Goal: Contribute content: Contribute content

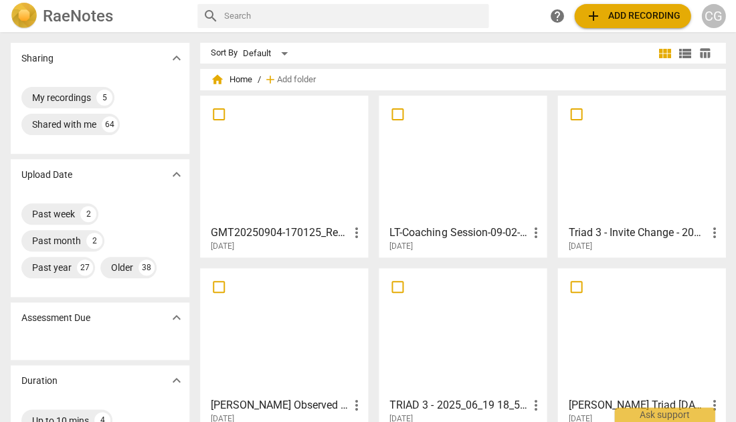
click at [454, 167] on div at bounding box center [462, 159] width 159 height 118
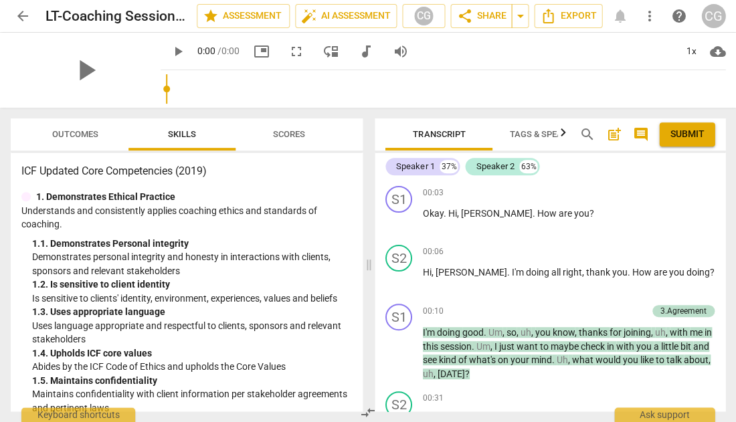
click at [76, 132] on span "Outcomes" at bounding box center [75, 134] width 46 height 10
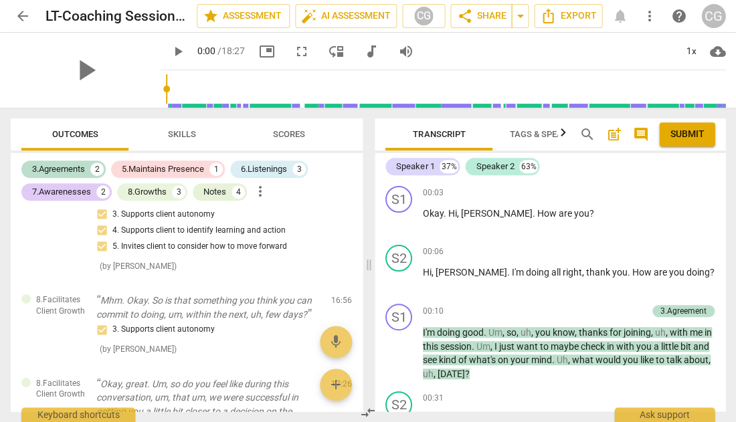
scroll to position [1580, 0]
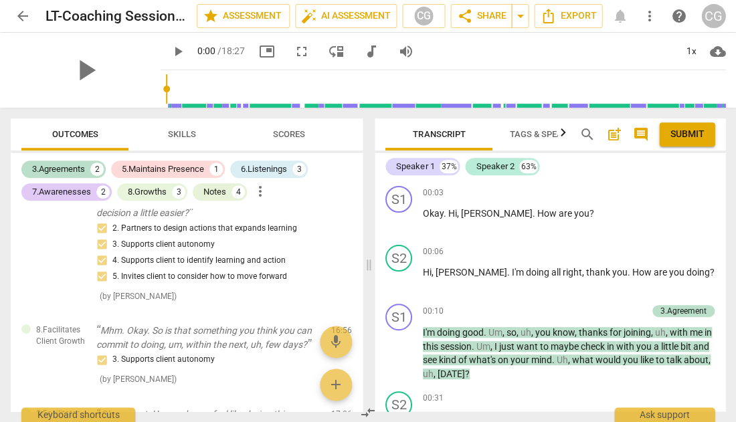
click at [21, 15] on span "arrow_back" at bounding box center [23, 16] width 16 height 16
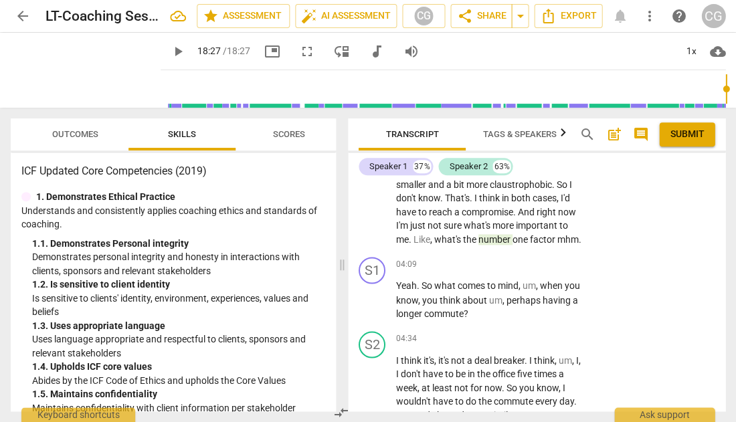
click at [74, 136] on span "Outcomes" at bounding box center [75, 134] width 46 height 10
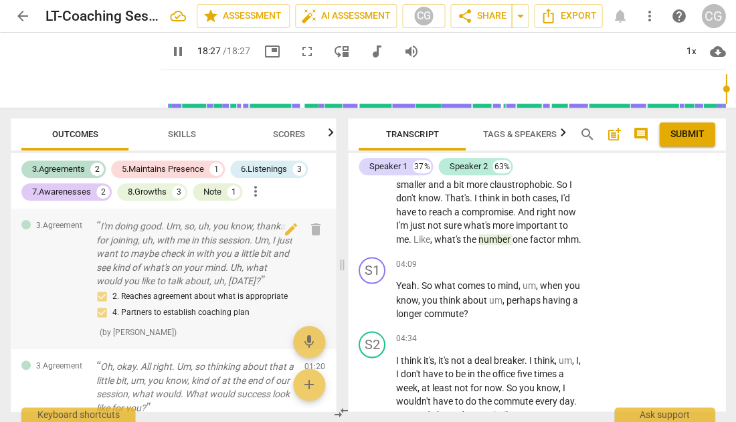
scroll to position [4960, 0]
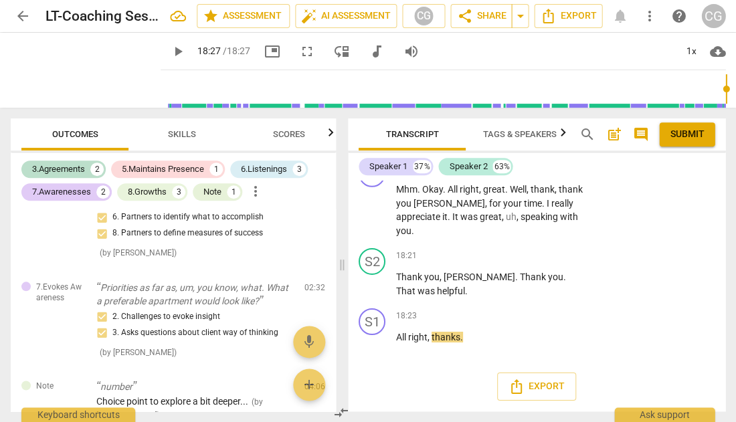
type input "1107"
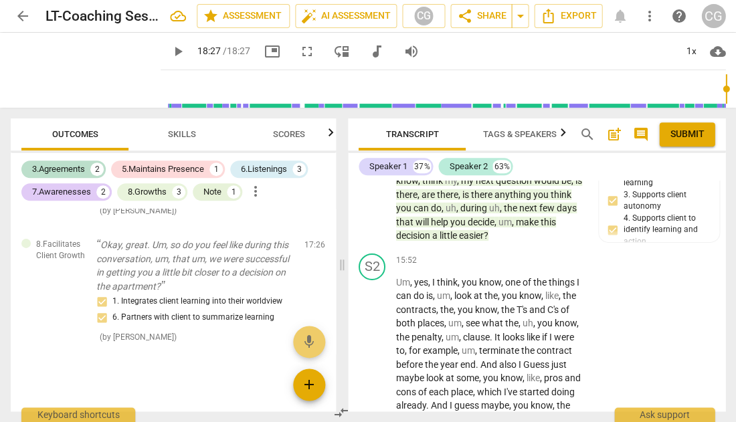
scroll to position [0, 0]
click at [306, 383] on span "add" at bounding box center [309, 385] width 16 height 16
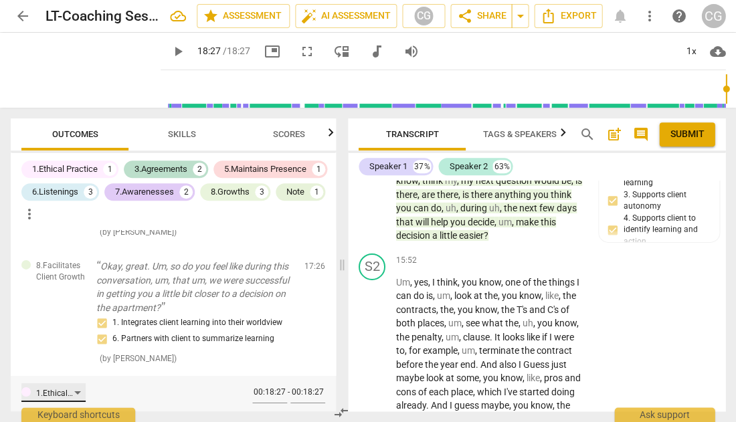
click at [80, 383] on div "1.Ethical Practice" at bounding box center [53, 392] width 64 height 19
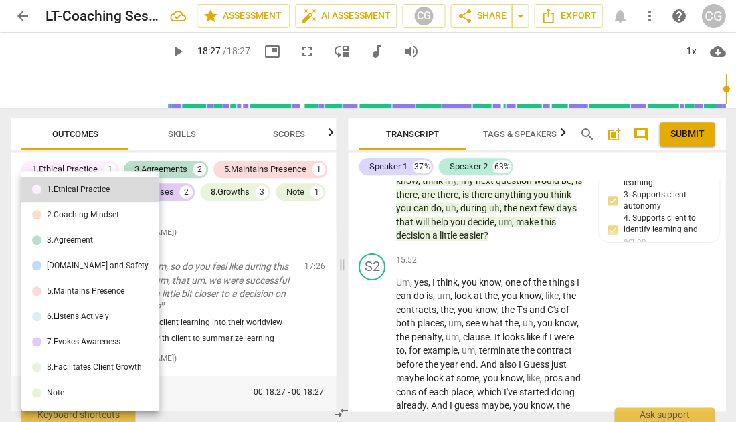
click at [70, 391] on li "Note" at bounding box center [90, 392] width 138 height 25
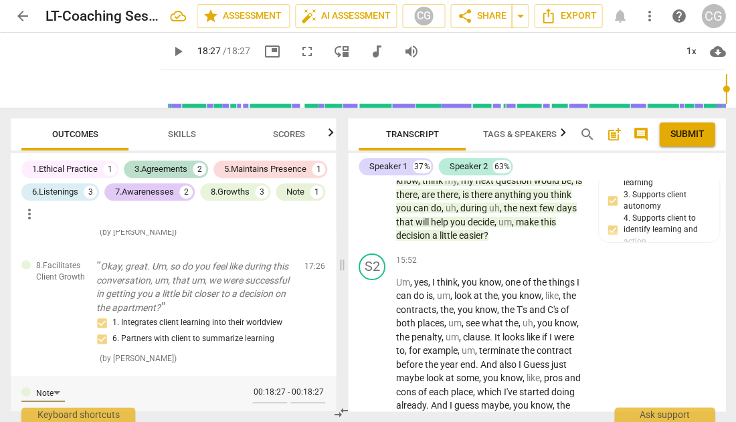
click at [140, 387] on textarea at bounding box center [168, 406] width 145 height 38
type textarea "H"
type textarea "He"
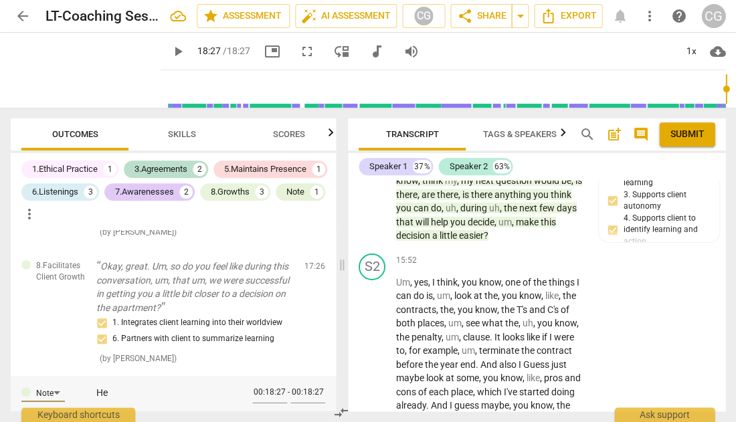
type textarea "Her"
type textarea "Here"
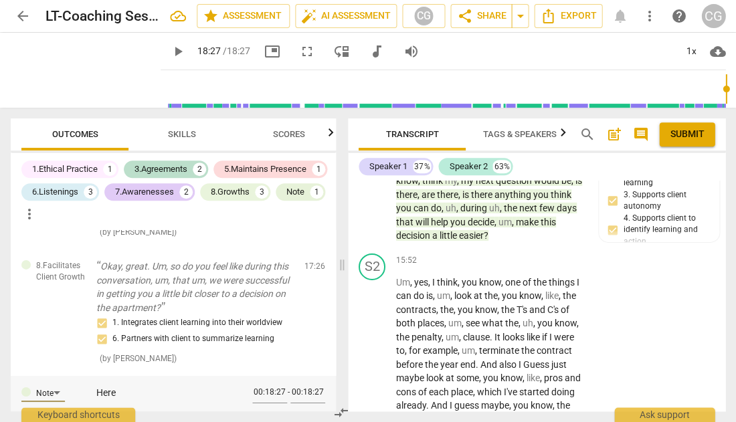
type textarea "Here"
type textarea "Here a"
type textarea "Here ar"
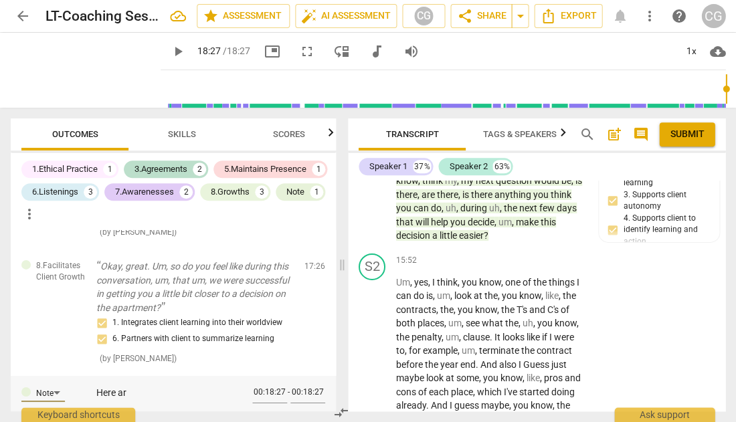
type textarea "Here are"
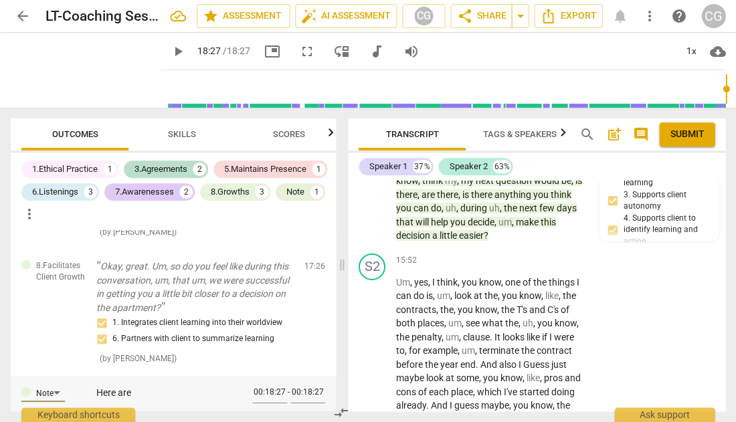
type textarea "Here are"
type textarea "Here ar"
type textarea "Here a"
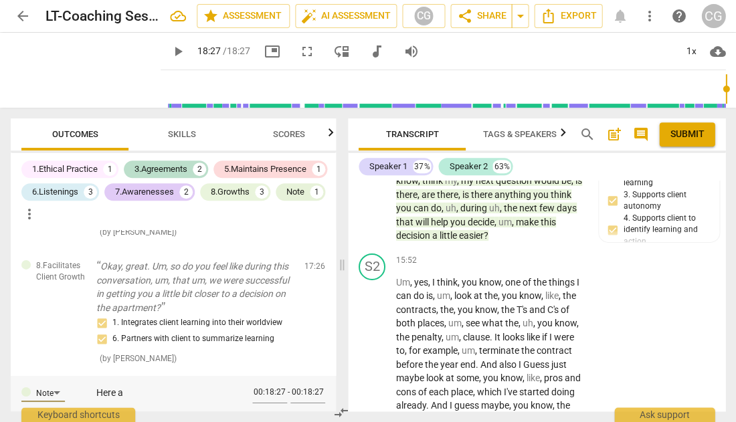
type textarea "Here"
type textarea "Her"
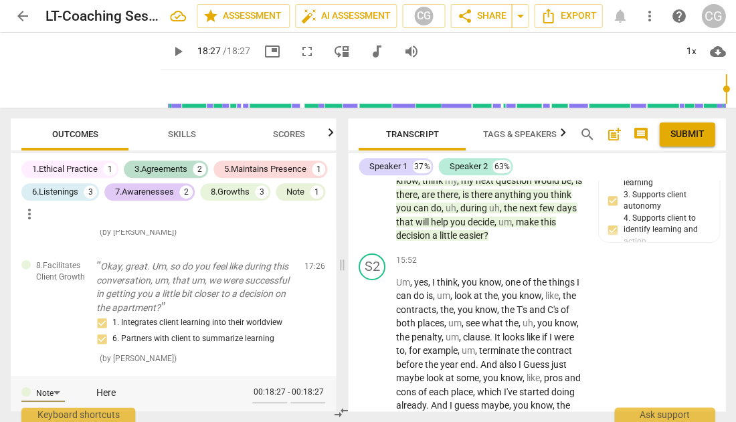
type textarea "Her"
type textarea "He"
type textarea "H"
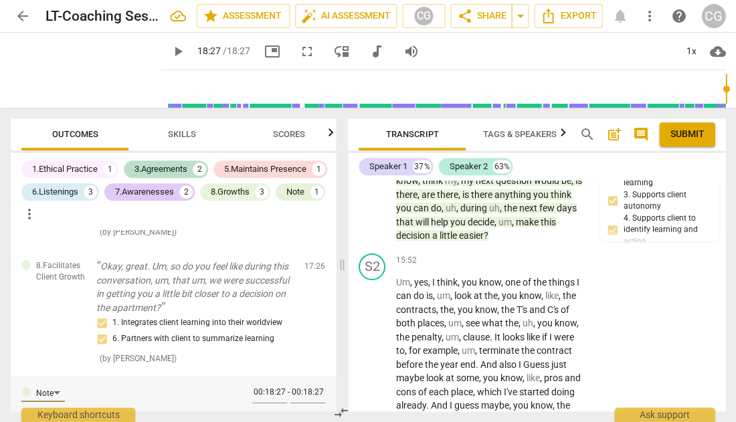
type textarea "T"
type textarea "To"
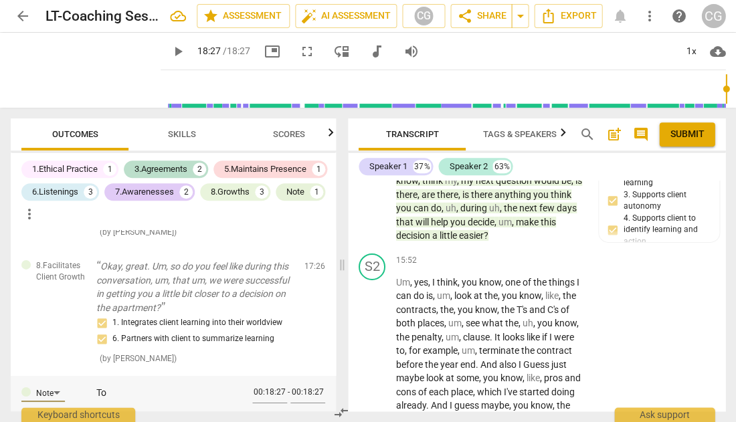
type textarea "To"
type textarea "To s"
type textarea "To su"
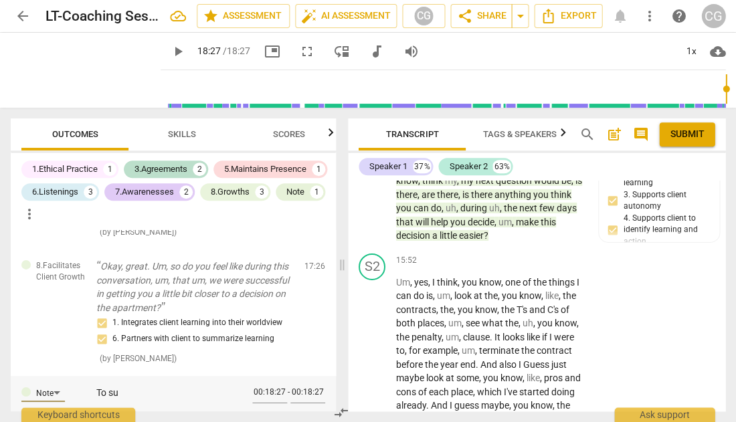
type textarea "To sum"
type textarea "To summ"
type textarea "To summa"
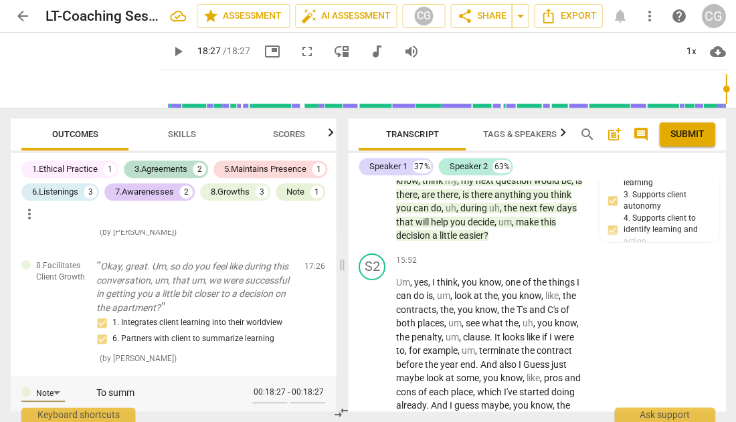
type textarea "To summa"
type textarea "To summar"
type textarea "To summari"
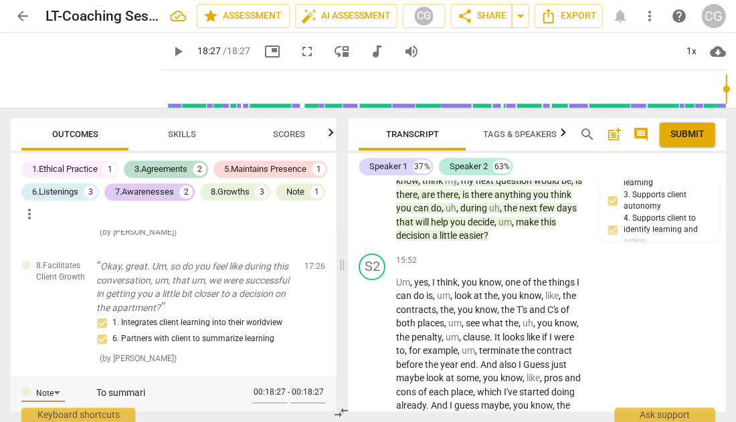
type textarea "To summariz"
type textarea "To summarize"
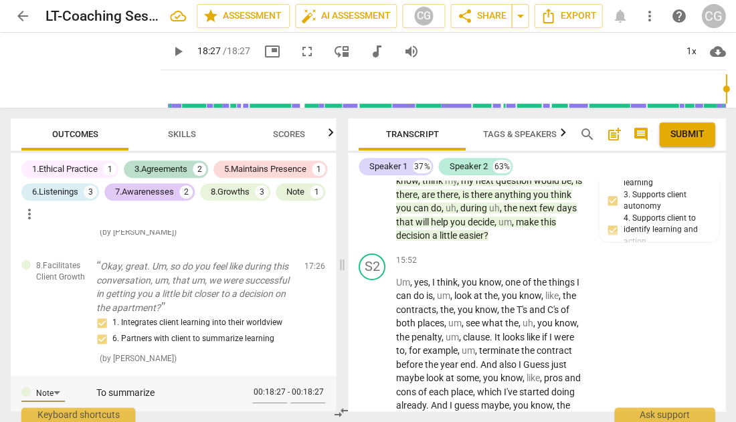
type textarea "To summarize"
type textarea "To summarize w"
type textarea "To summarize wh"
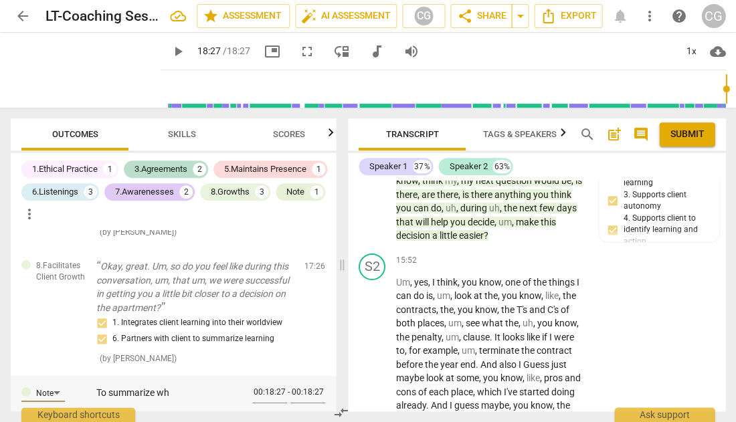
type textarea "To summarize wha"
type textarea "To summarize what"
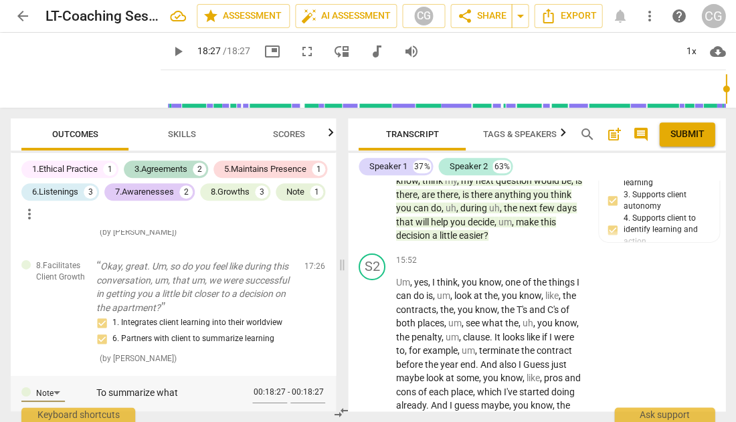
type textarea "To summarize what"
type textarea "To summarize what w"
type textarea "To summarize what we"
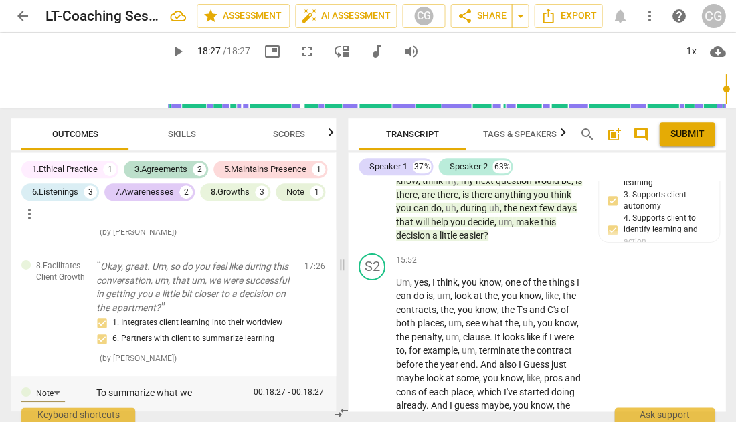
type textarea "To summarize what we"
type textarea "To summarize what we h"
type textarea "To summarize what we ha"
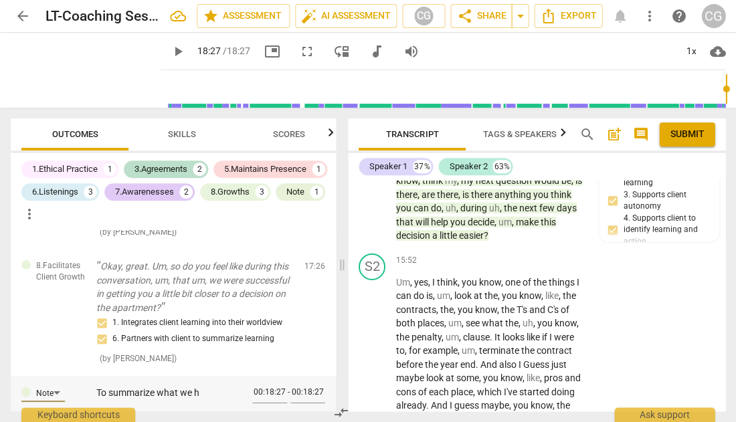
type textarea "To summarize what we ha"
type textarea "To summarize what we hav"
type textarea "To summarize what we have"
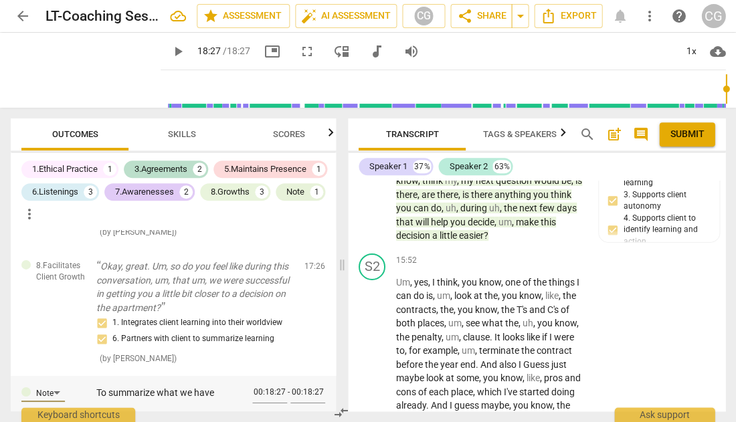
type textarea "To summarize what we have"
type textarea "To summarize what we have e"
type textarea "To summarize what we have ex"
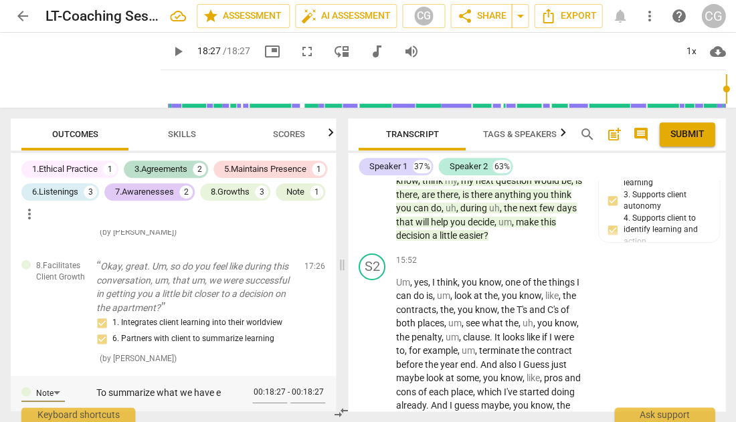
type textarea "To summarize what we have ex"
type textarea "To summarize what we have exp"
type textarea "To summarize what we have expl"
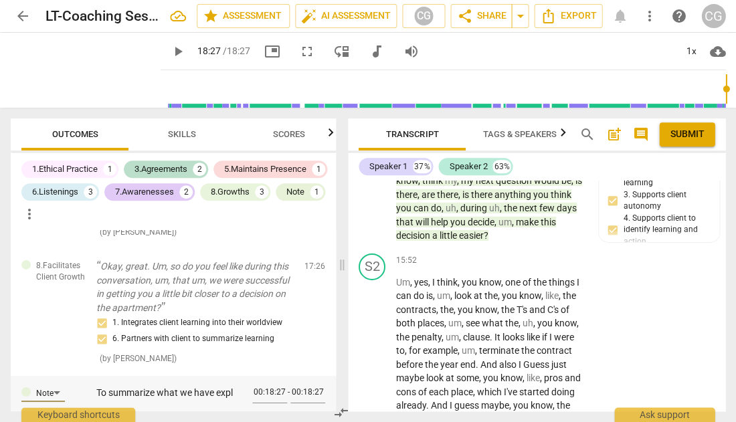
type textarea "To summarize what we have explo"
type textarea "To summarize what we have explor"
type textarea "To summarize what we have explore"
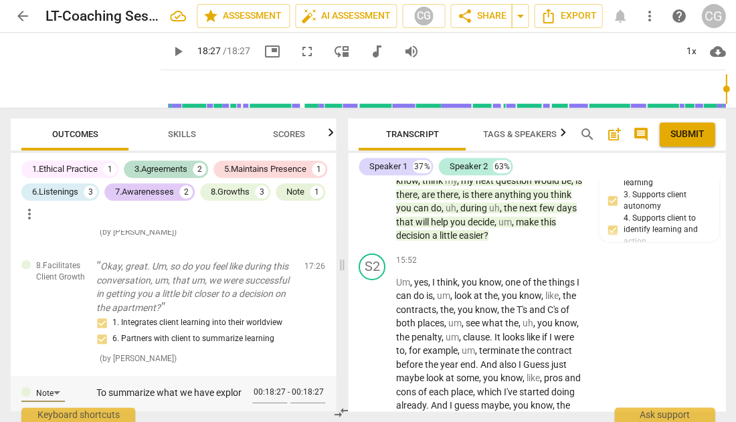
type textarea "To summarize what we have explore"
type textarea "To summarize what we have explored"
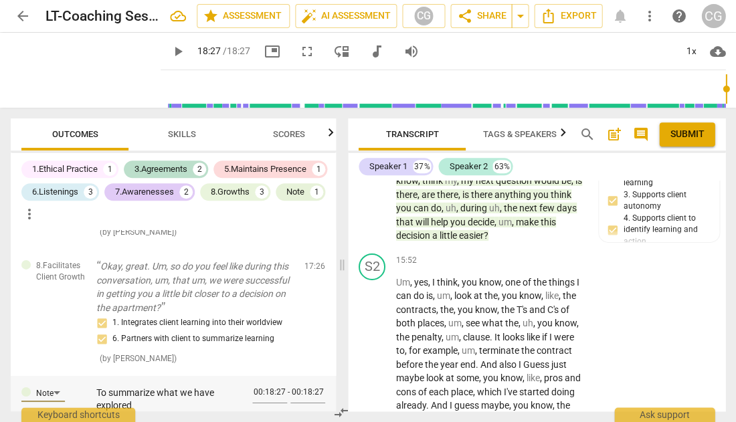
type textarea "To summarize what we have explored i"
type textarea "To summarize what we have explored in"
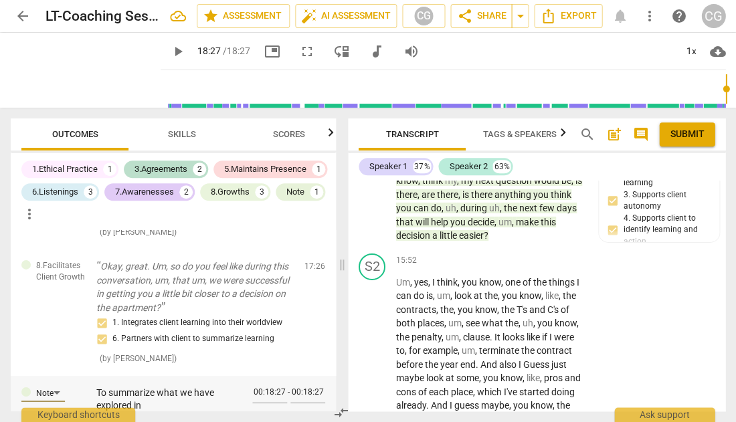
type textarea "To summarize what we have explored in"
type textarea "To summarize what we have explored in o"
type textarea "To summarize what we have explored in ou"
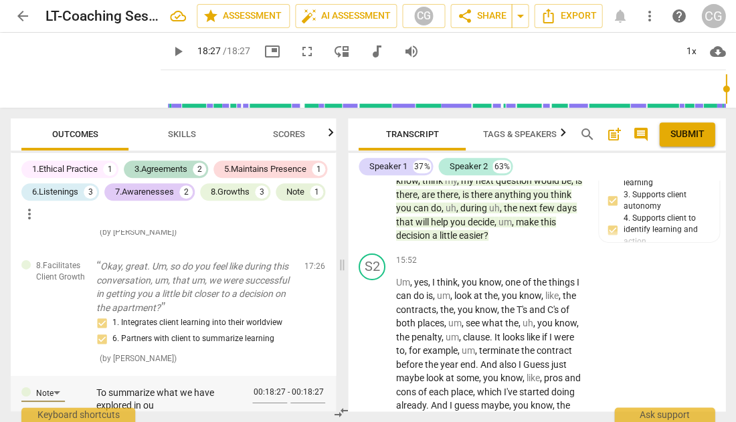
type textarea "To summarize what we have explored in our"
type textarea "To summarize what we have explored in our s"
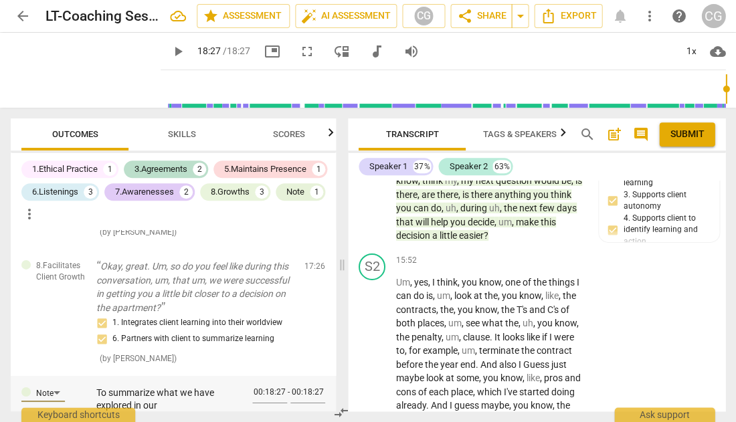
type textarea "To summarize what we have explored in our s"
type textarea "To summarize what we have explored in our se"
type textarea "To summarize what we have explored in our ses"
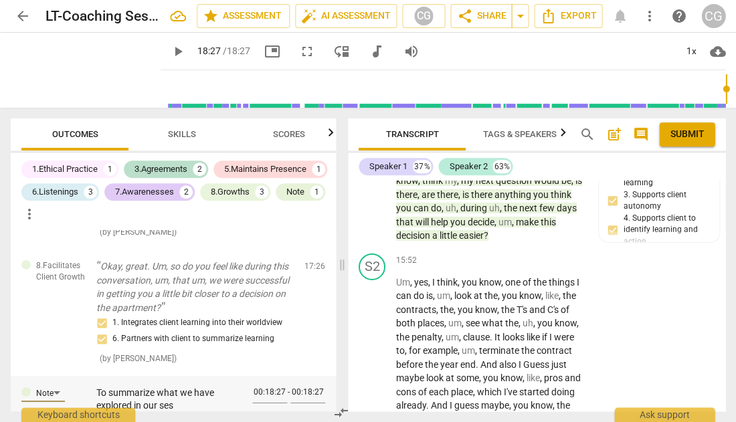
type textarea "To summarize what we have explored in our sess"
type textarea "To summarize what we have explored in our sessi"
type textarea "To summarize what we have explored in our sessio"
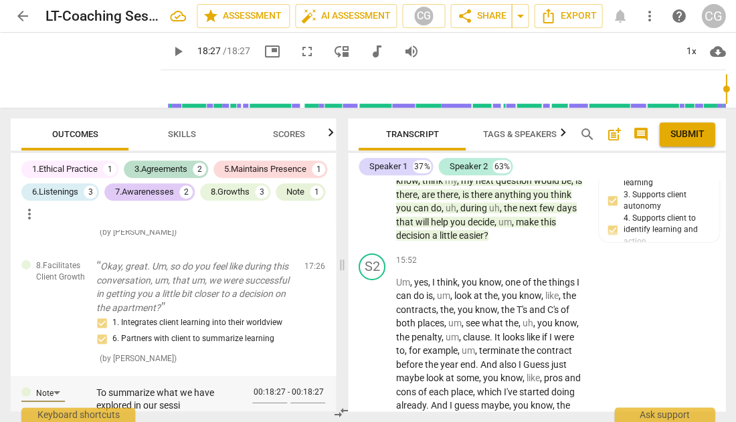
type textarea "To summarize what we have explored in our sessio"
type textarea "To summarize what we have explored in our session"
type textarea "To summarize what we have explored in our sessio"
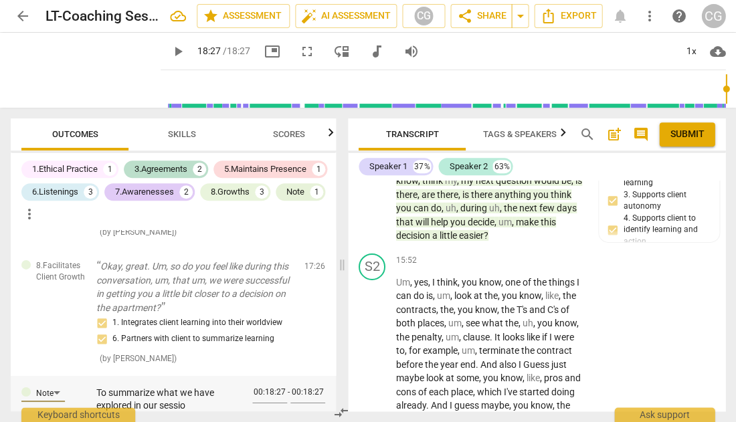
type textarea "To summarize what we have explored in our sessi"
type textarea "To summarize what we have explored in our sess"
type textarea "To summarize what we have explored in our ses"
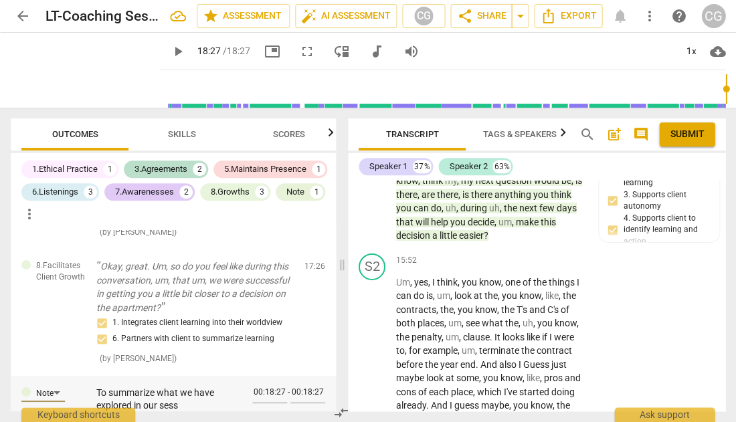
type textarea "To summarize what we have explored in our ses"
type textarea "To summarize what we have explored in our se"
type textarea "To summarize what we have explored in our s"
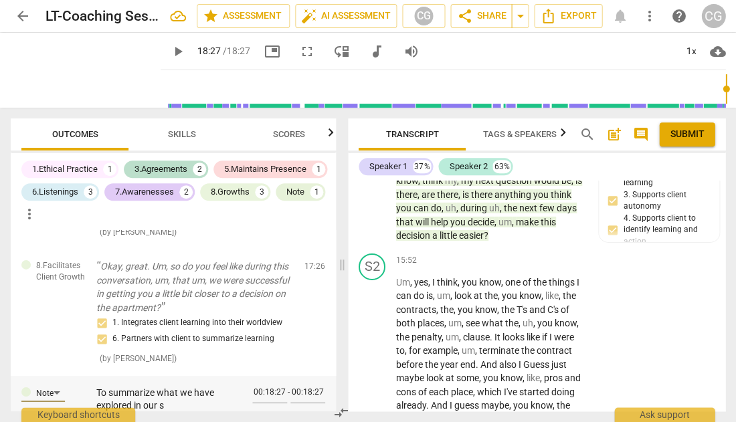
type textarea "To summarize what we have explored in our"
type textarea "To summarize what we have explored in our s"
type textarea "To summarize what we have explored in our se"
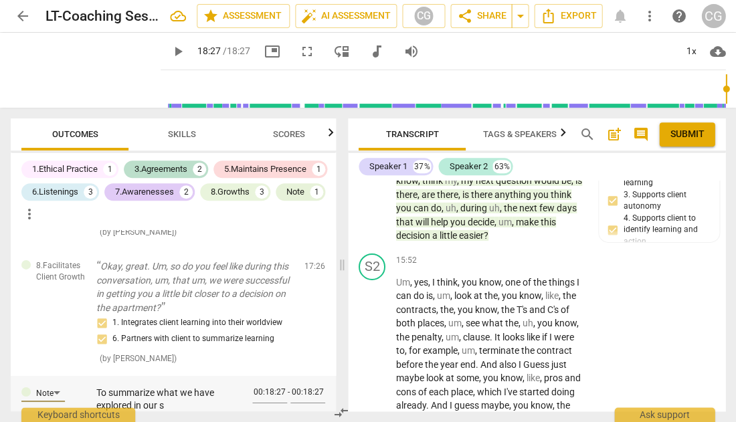
type textarea "To summarize what we have explored in our se"
type textarea "To summarize what we have explored in our ses"
type textarea "To summarize what we have explored in our sess"
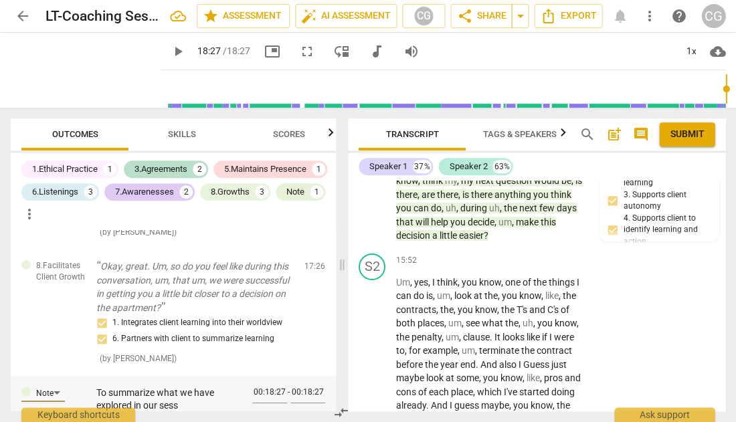
type textarea "To summarize what we have explored in our sessi"
type textarea "To summarize what we have explored in our sessio"
type textarea "To summarize what we have explored in our session"
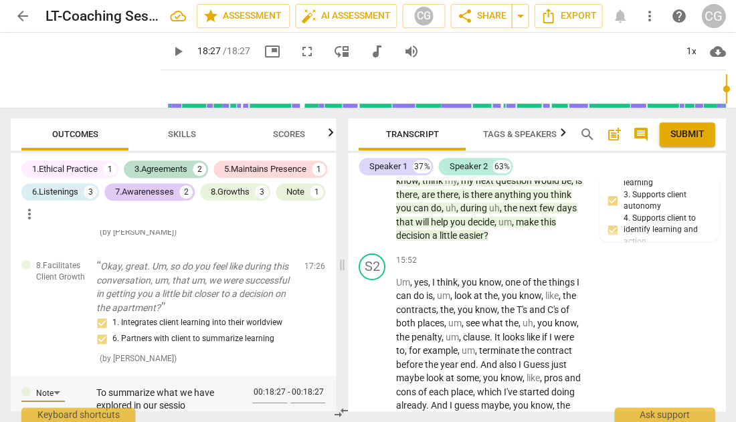
type textarea "To summarize what we have explored in our session"
type textarea "To summarize what we have explored in our session,"
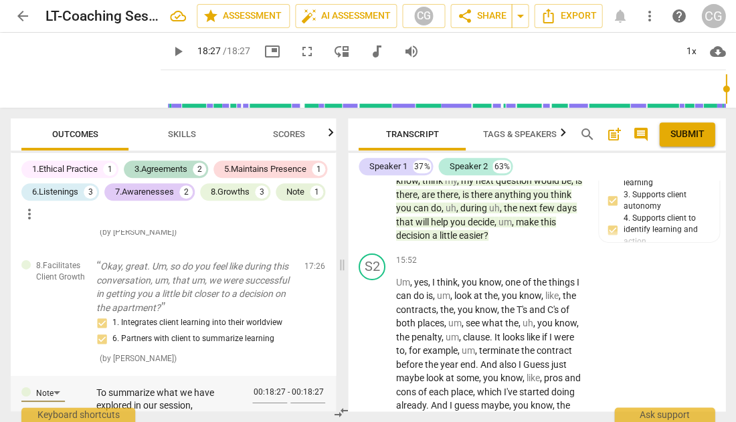
type textarea "To summarize what we have explored in our session, h"
type textarea "To summarize what we have explored in our session, he"
type textarea "To summarize what we have explored in our session, her"
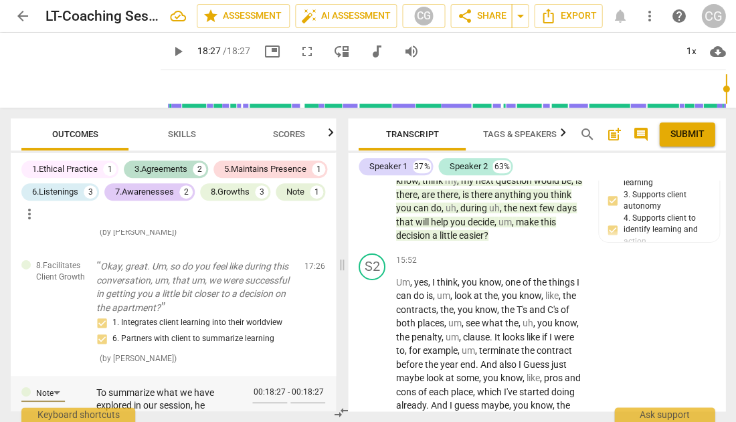
type textarea "To summarize what we have explored in our session, her"
type textarea "To summarize what we have explored in our session, here"
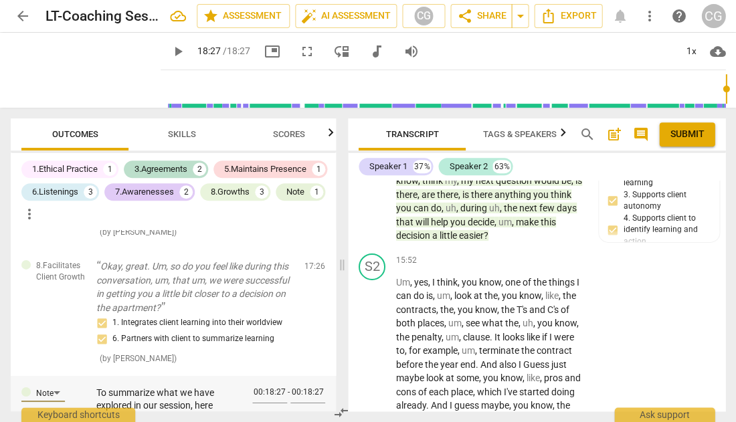
type textarea "To summarize what we have explored in our session, here a"
type textarea "To summarize what we have explored in our session, here ar"
type textarea "To summarize what we have explored in our session, here are"
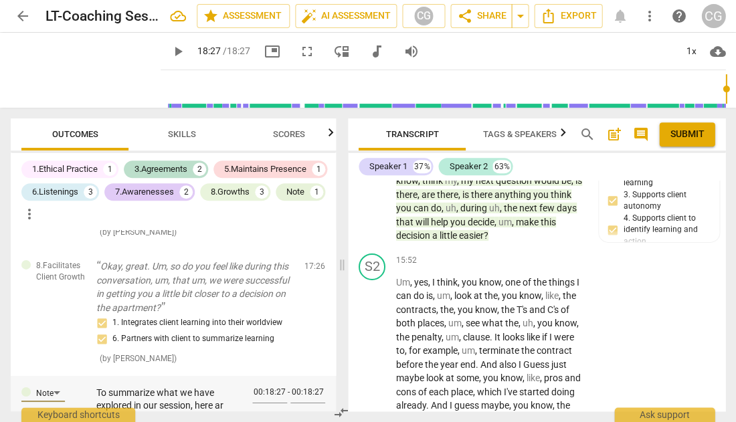
type textarea "To summarize what we have explored in our session, here are"
type textarea "To summarize what we have explored in our session, here are a"
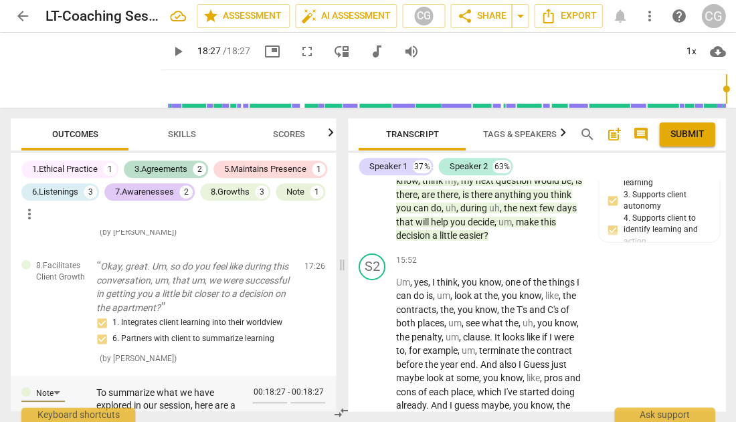
scroll to position [1573, 0]
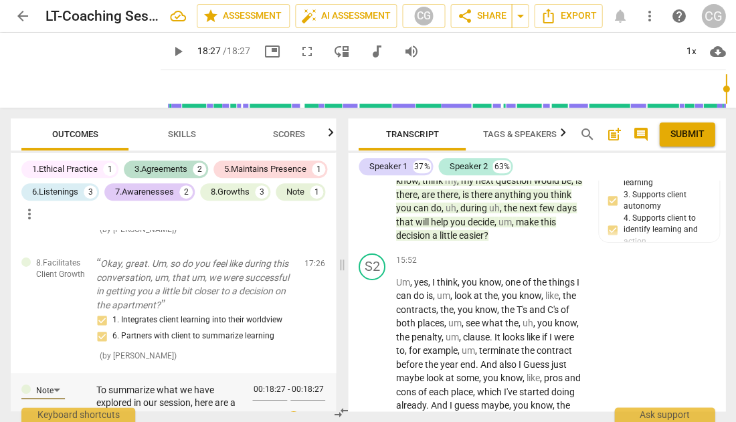
type textarea "To summarize what we have explored in our session, here are a"
type textarea "To summarize what we have explored in our session, here are a f"
type textarea "To summarize what we have explored in our session, here are a fw"
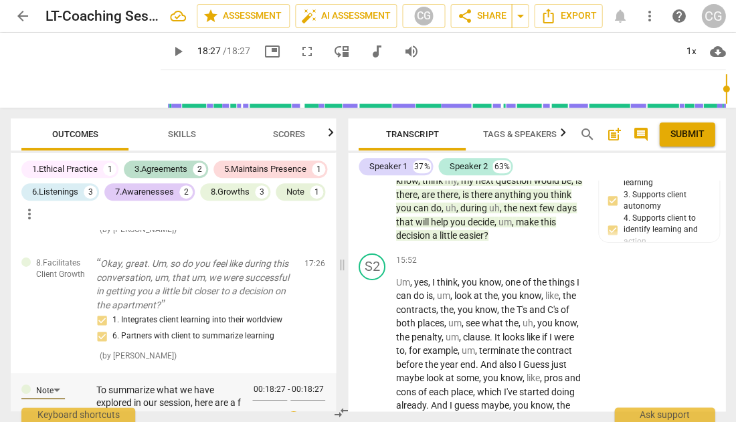
type textarea "To summarize what we have explored in our session, here are a fw"
type textarea "To summarize what we have explored in our session, here are a fww"
type textarea "To summarize what we have explored in our session, here are a few"
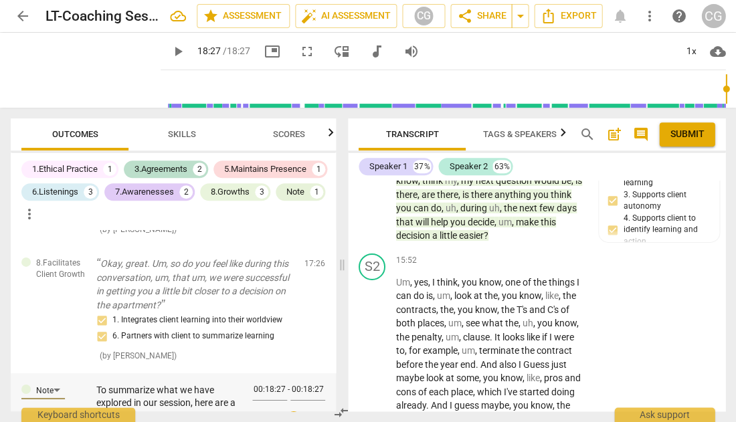
type textarea "To summarize what we have explored in our session, here are a few p"
type textarea "To summarize what we have explored in our session, here are a few po"
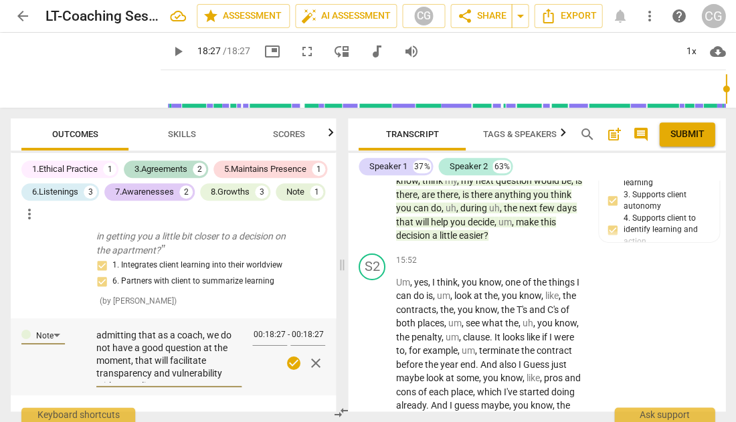
scroll to position [203, 0]
click at [291, 355] on span "check_circle" at bounding box center [294, 363] width 16 height 16
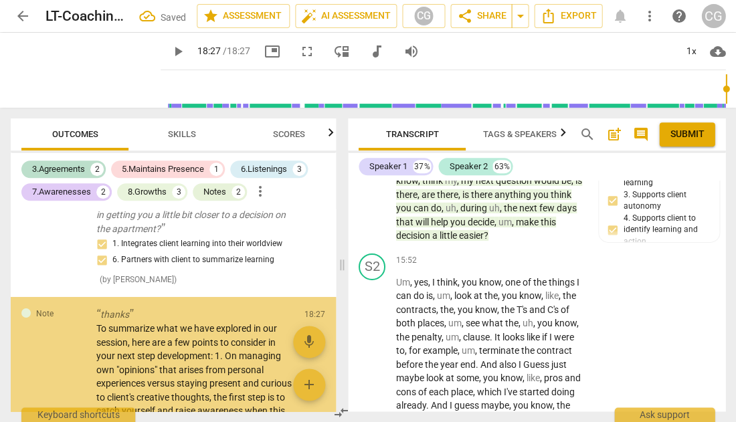
scroll to position [1743, 0]
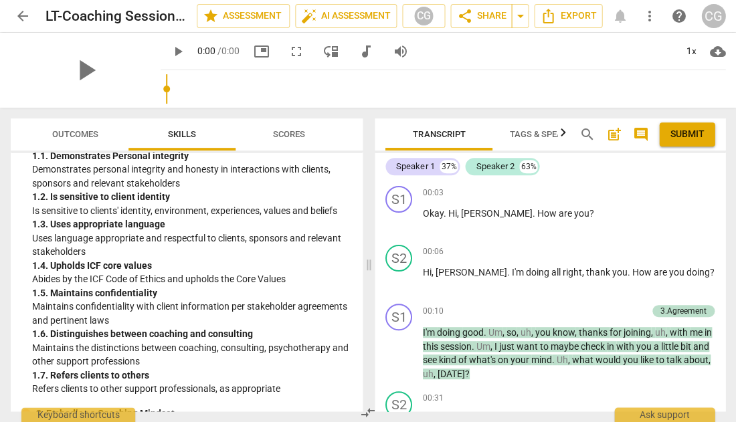
scroll to position [108, 0]
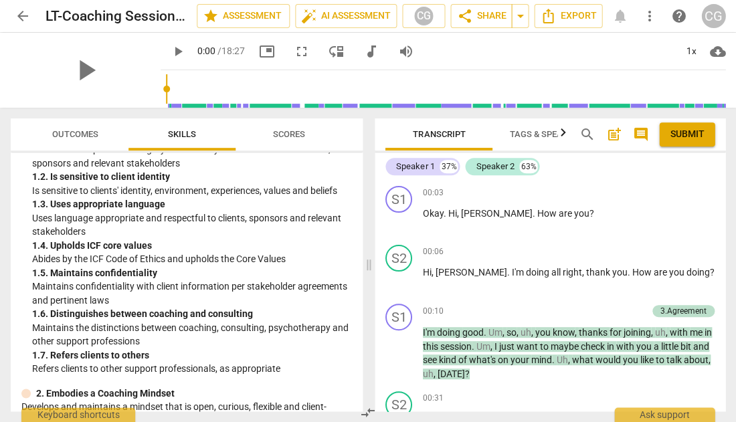
click at [86, 134] on span "Outcomes" at bounding box center [75, 134] width 46 height 10
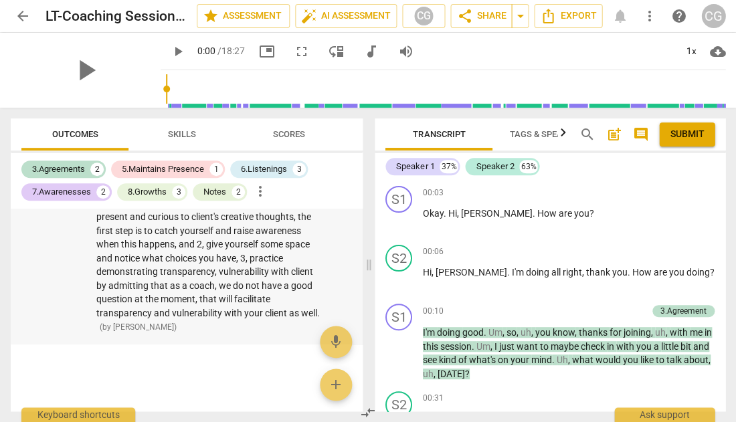
scroll to position [1670, 0]
click at [335, 387] on span "add" at bounding box center [336, 385] width 16 height 16
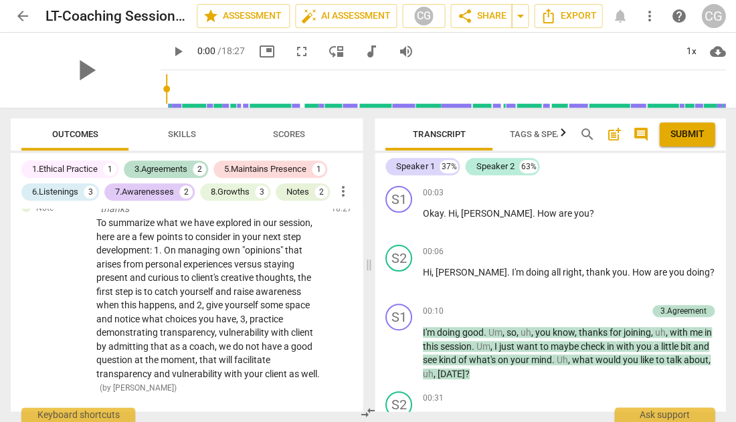
scroll to position [0, 0]
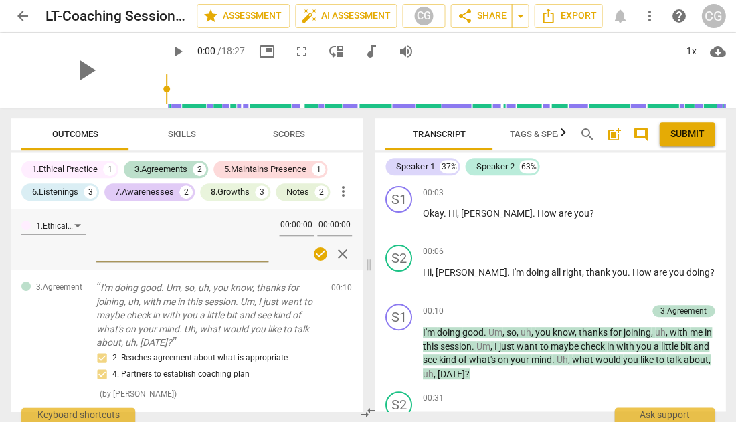
click at [341, 252] on span "close" at bounding box center [342, 254] width 16 height 16
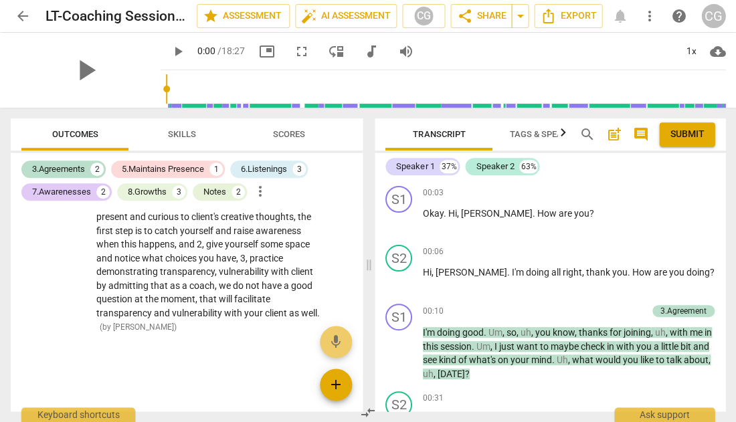
click at [335, 387] on span "add" at bounding box center [336, 385] width 16 height 16
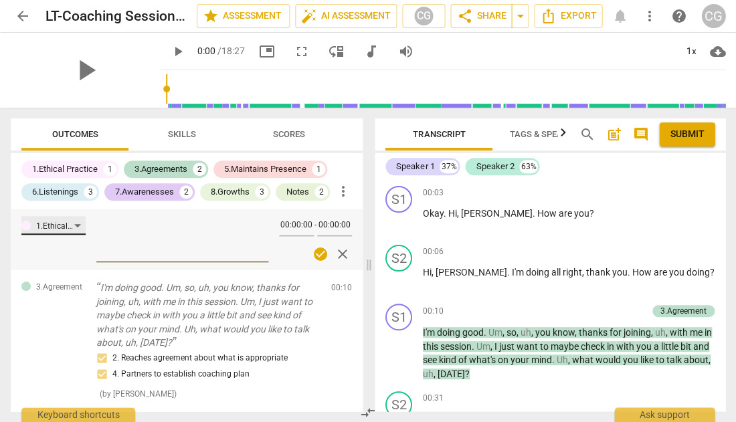
click at [78, 224] on div "1.Ethical Practice" at bounding box center [53, 225] width 64 height 19
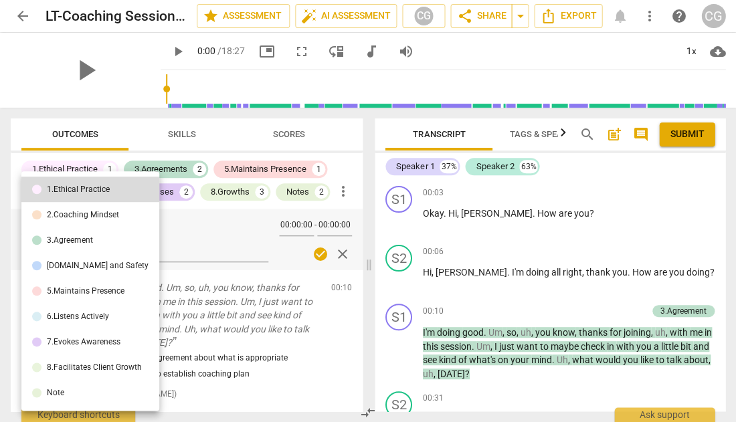
click at [66, 389] on li "Note" at bounding box center [90, 392] width 138 height 25
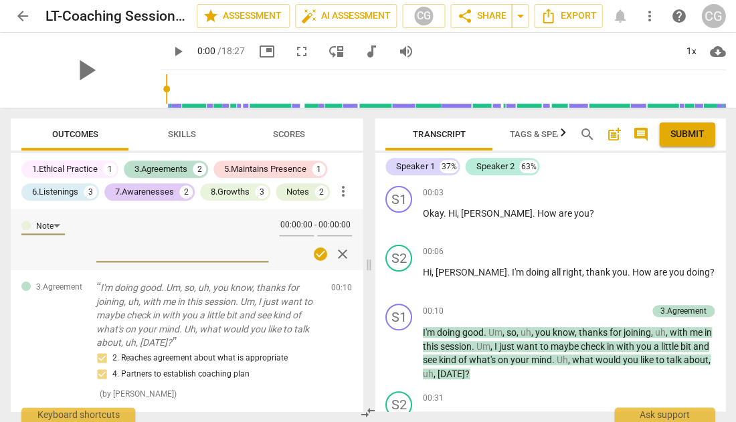
click at [131, 233] on textarea at bounding box center [182, 238] width 172 height 38
type textarea "T"
type textarea "Th"
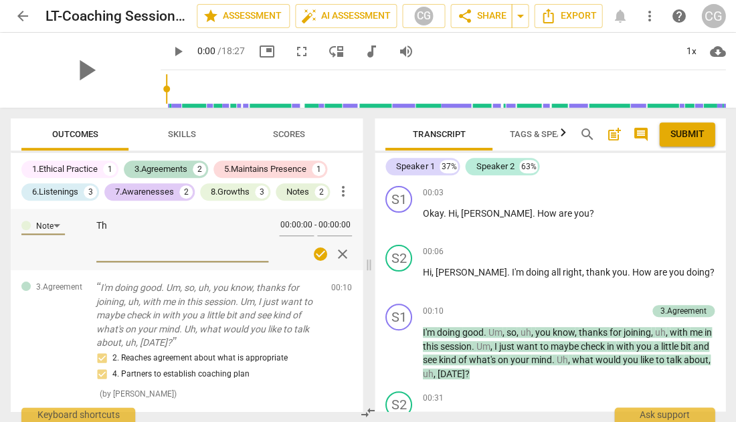
type textarea "The"
type textarea "The s"
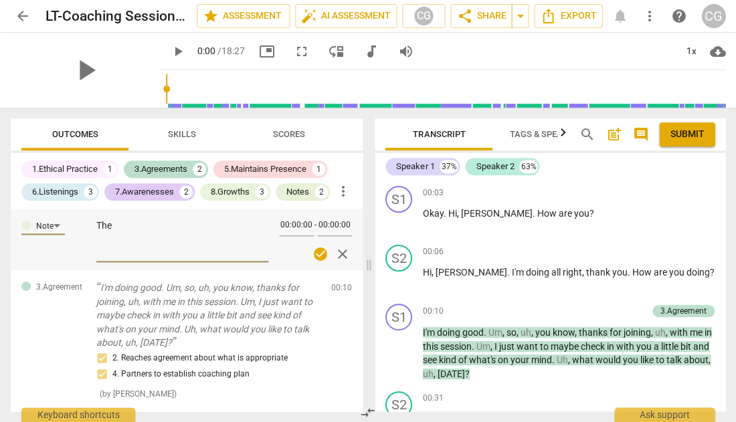
type textarea "The s"
type textarea "The se"
type textarea "The sec"
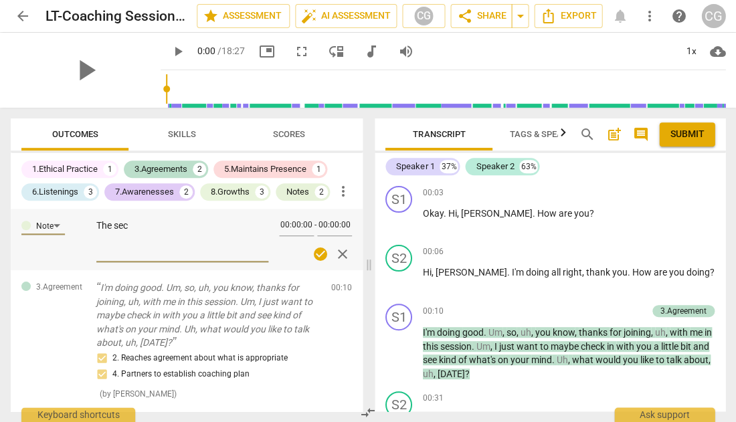
type textarea "The seco"
type textarea "The secon"
type textarea "The second"
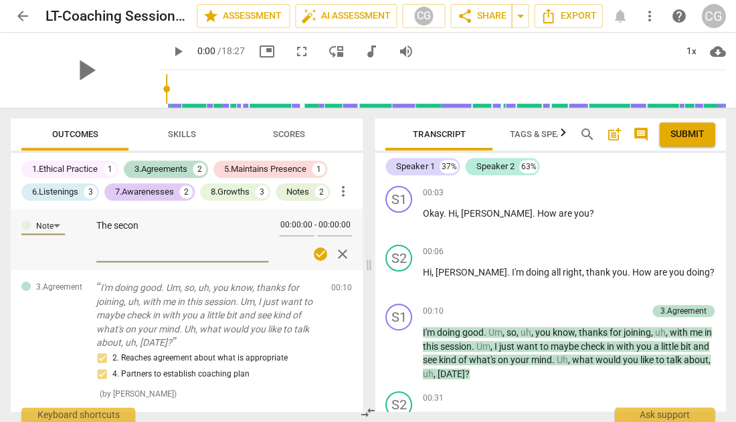
type textarea "The second"
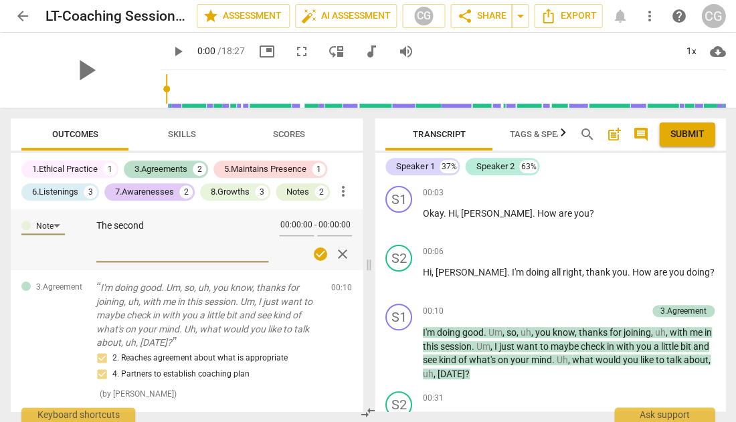
type textarea "The secon"
type textarea "The seco"
type textarea "The sec"
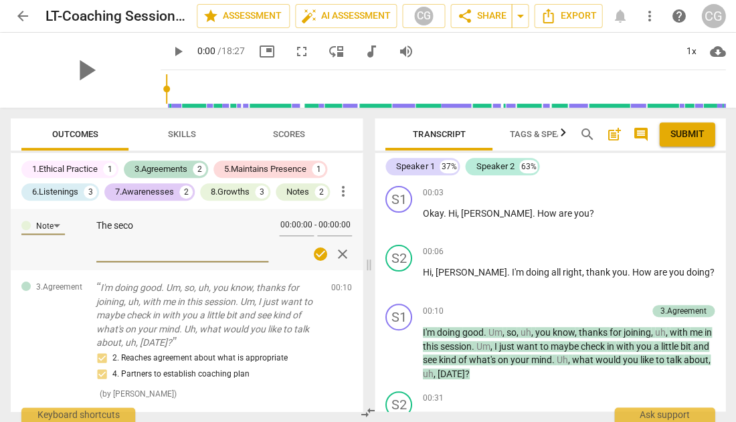
type textarea "The sec"
type textarea "The se"
type textarea "The s"
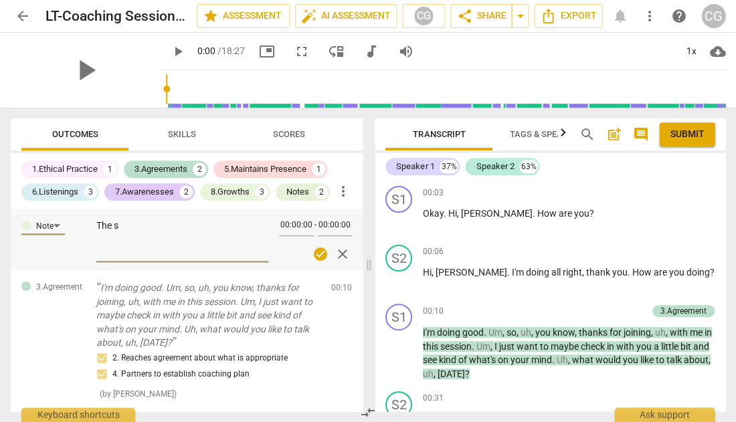
type textarea "The"
type textarea "Th"
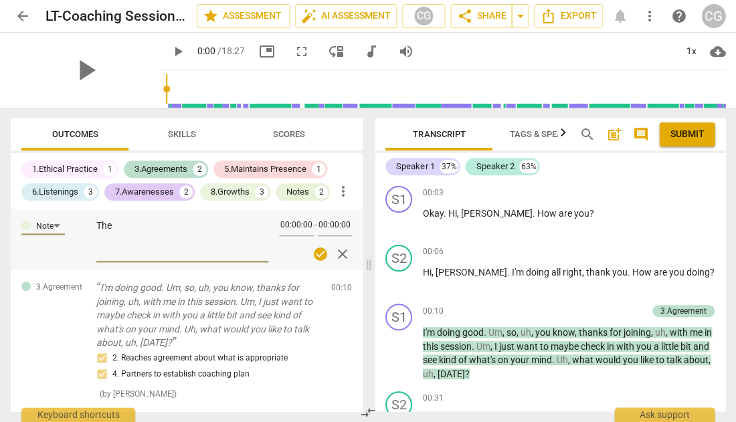
type textarea "Th"
type textarea "T"
type textarea "A"
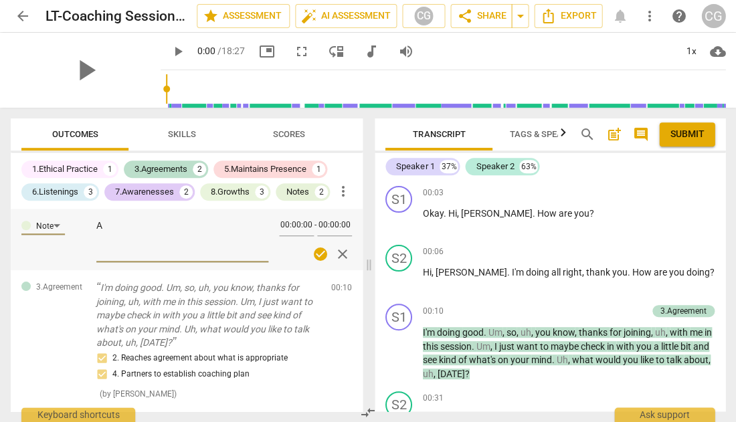
type textarea "A"
type textarea "A f"
type textarea "A fo"
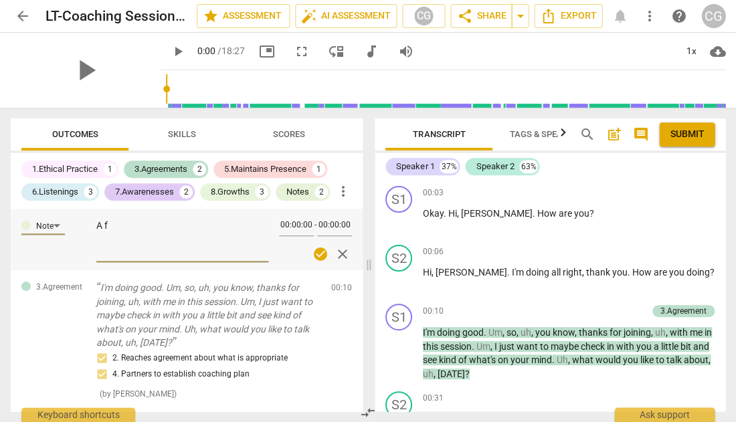
type textarea "A fo"
type textarea "A foc"
type textarea "A focu"
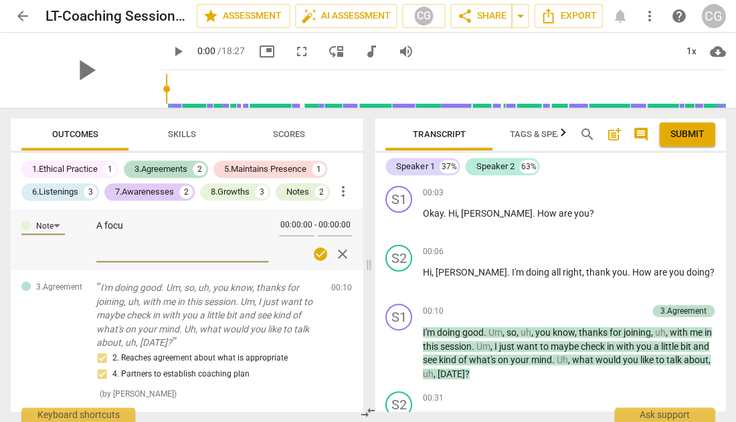
type textarea "A focus"
type textarea "A focus y"
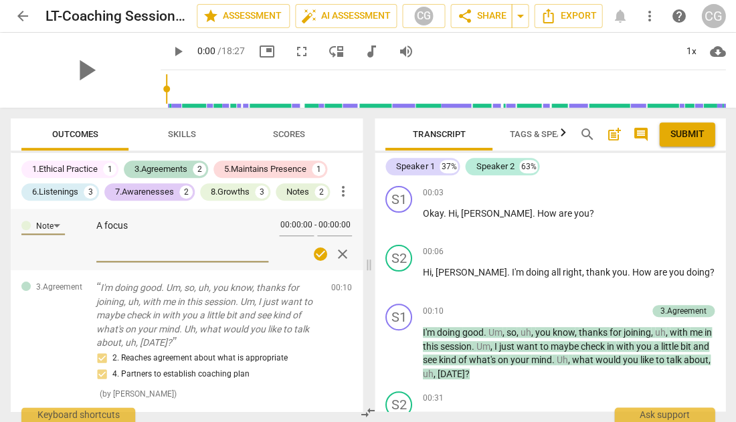
type textarea "A focus y"
type textarea "A focus yo"
type textarea "A focus you"
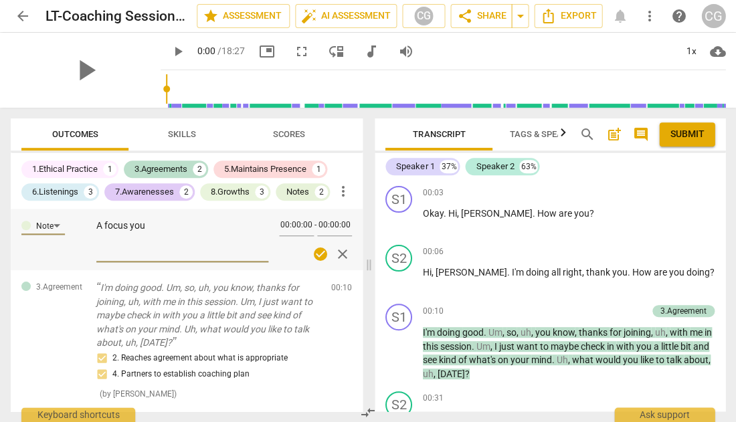
type textarea "A focus you"
type textarea "A focus you i"
type textarea "A focus you id"
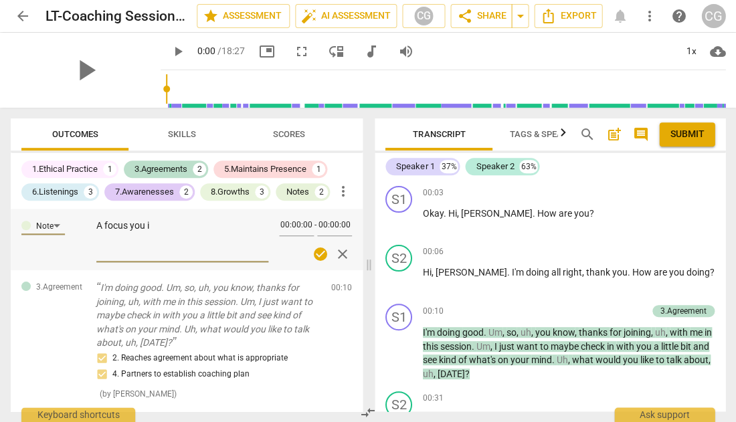
type textarea "A focus you id"
type textarea "A focus you ide"
type textarea "A focus you iden"
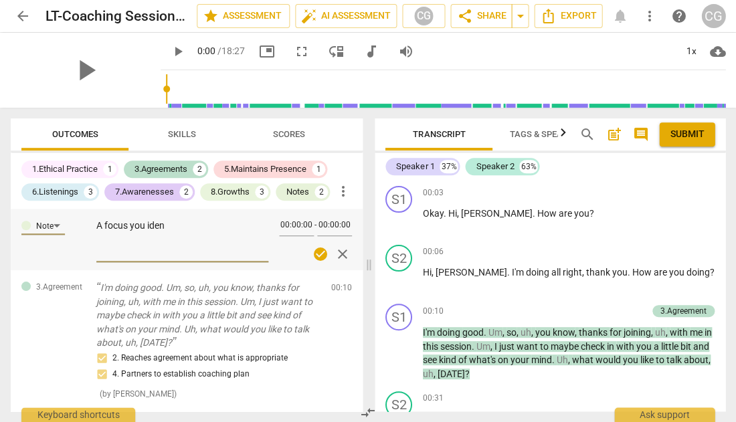
type textarea "A focus you ident"
type textarea "A focus you identi"
type textarea "A focus you identif"
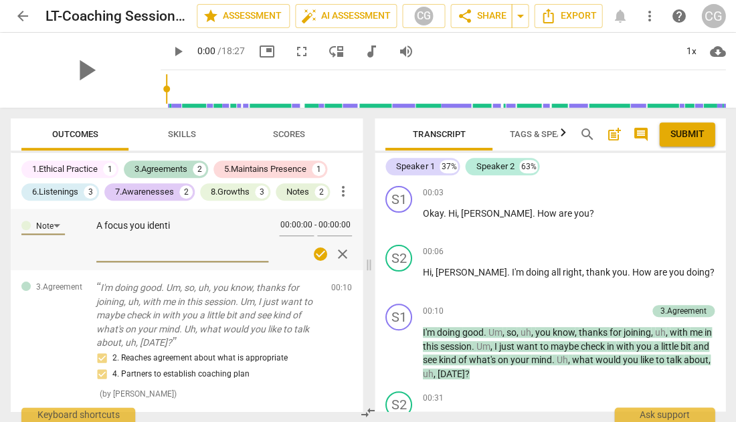
type textarea "A focus you identif"
type textarea "A focus you identifi"
type textarea "A focus you identifie"
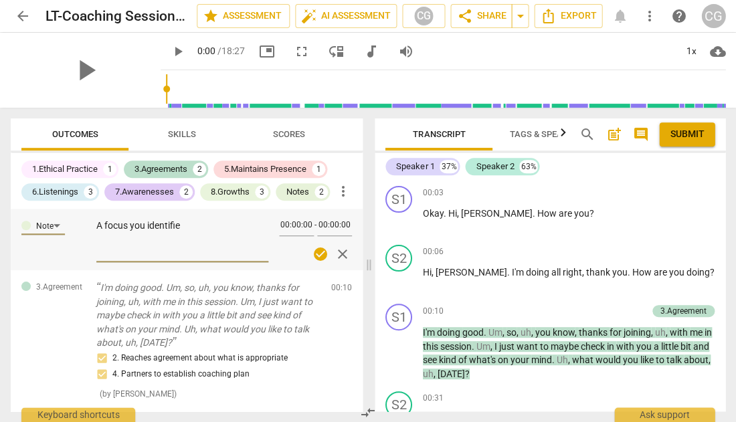
type textarea "A focus you identified"
type textarea "A focus you identified i"
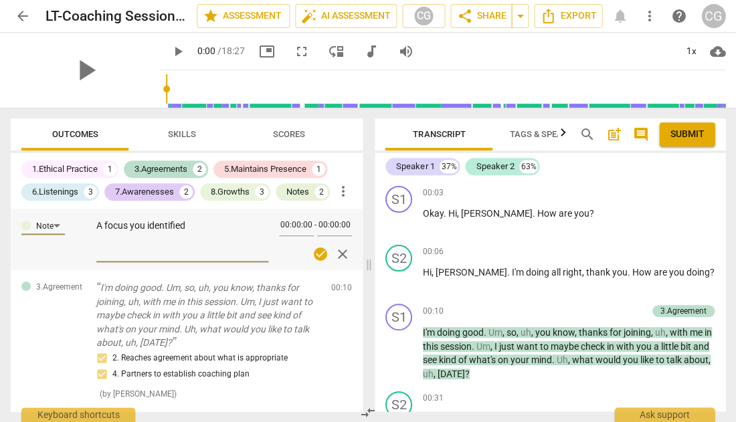
type textarea "A focus you identified i"
type textarea "A focus you identified in"
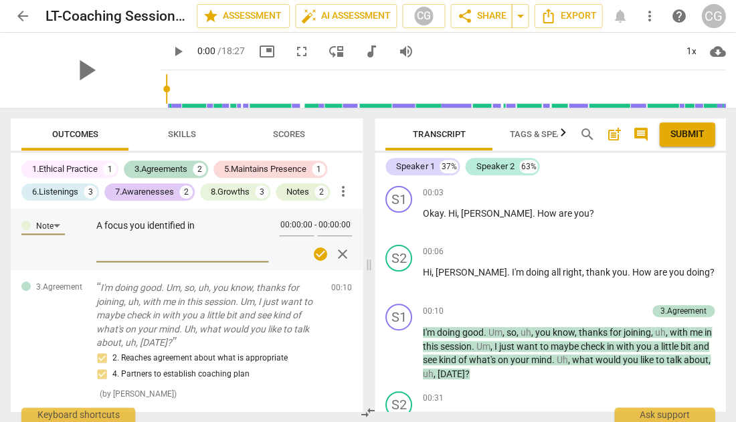
type textarea "A focus you identified in o"
type textarea "A focus you identified in ou"
type textarea "A focus you identified in our"
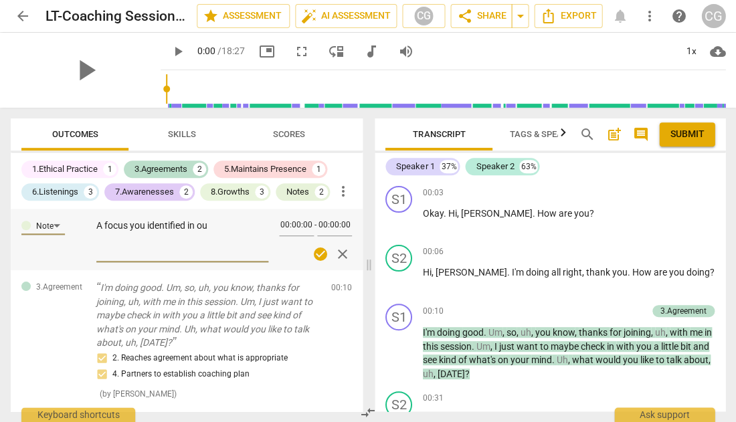
type textarea "A focus you identified in our"
type textarea "A focus you identified in our m"
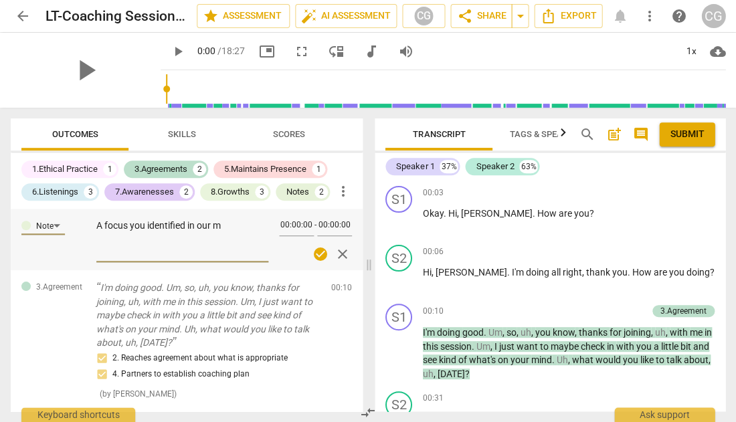
type textarea "A focus you identified in our me"
type textarea "A focus you identified in our men"
type textarea "A focus you identified in our ment"
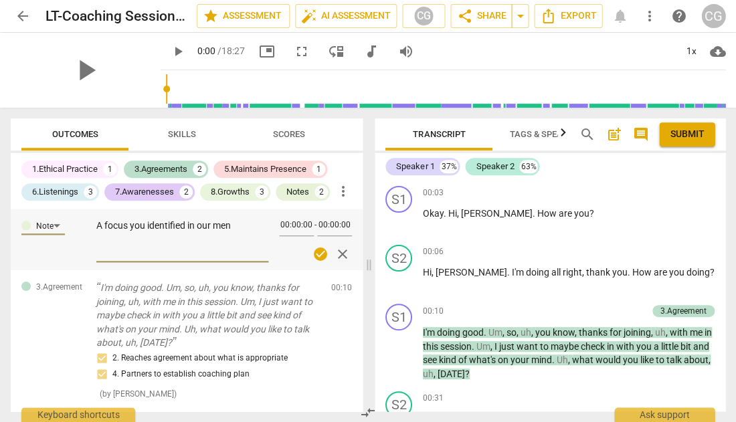
type textarea "A focus you identified in our ment"
type textarea "A focus you identified in our [PERSON_NAME]"
type textarea "A focus you identified in our mentor"
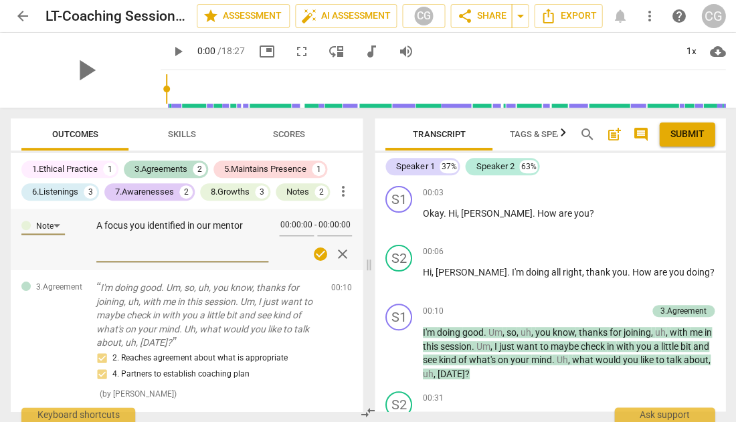
type textarea "A focus you identified in our mentor"
type textarea "A focus you identified in our mentor c"
type textarea "A focus you identified in our mentor co"
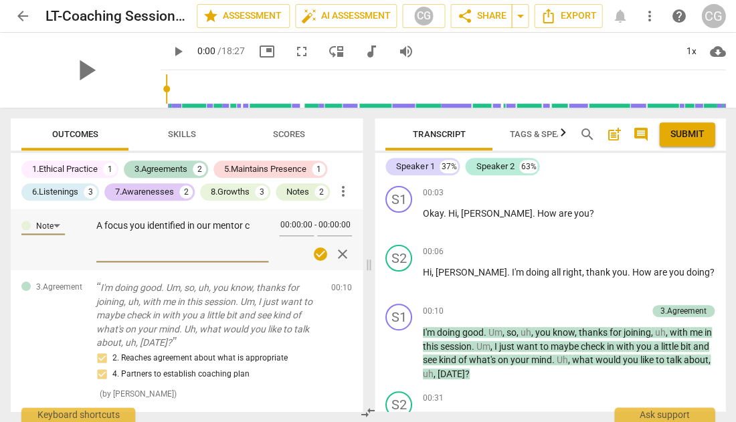
type textarea "A focus you identified in our mentor co"
type textarea "A focus you identified in our mentor coa"
type textarea "A focus you identified in our mentor coac"
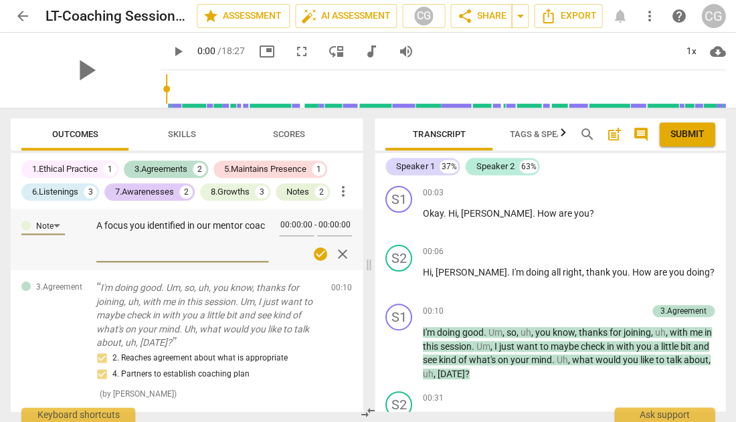
type textarea "A focus you identified in our mentor coach"
type textarea "A focus you identified in our mentor coachi"
type textarea "A focus you identified in our mentor coachin"
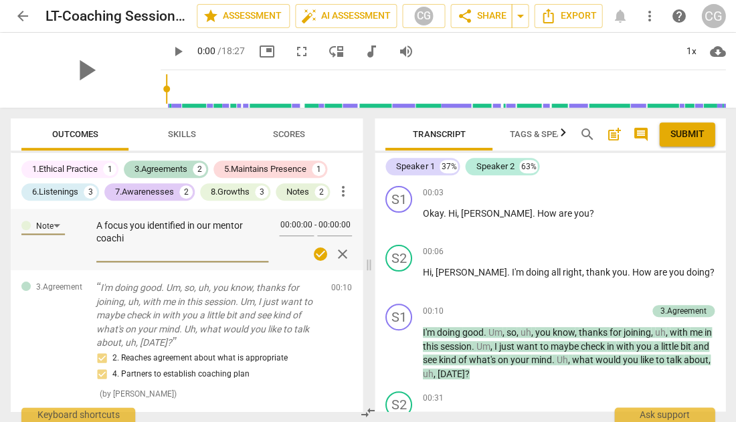
type textarea "A focus you identified in our mentor coachin"
type textarea "A focus you identified in our mentor coaching"
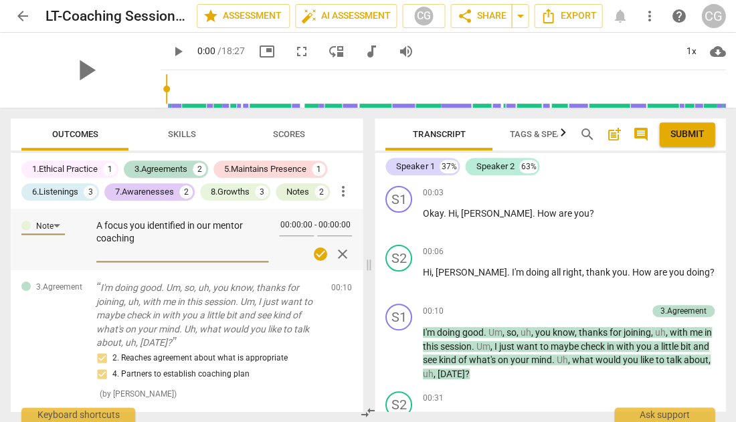
type textarea "A focus you identified in our mentor coaching s"
type textarea "A focus you identified in our mentor coaching se"
type textarea "A focus you identified in our mentor coaching ses"
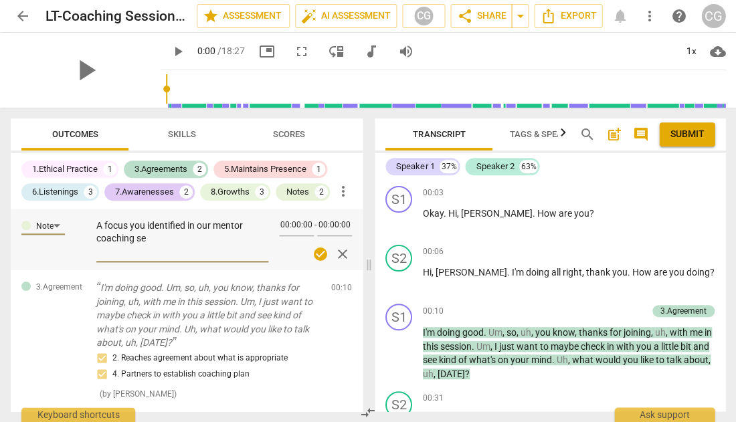
type textarea "A focus you identified in our mentor coaching ses"
type textarea "A focus you identified in our mentor coaching sess"
type textarea "A focus you identified in our mentor coaching sessi"
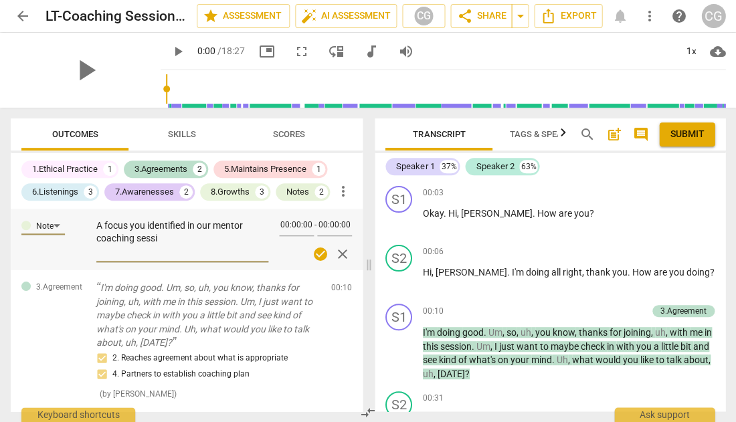
type textarea "A focus you identified in our mentor coaching [PERSON_NAME]"
type textarea "A focus you identified in our mentor coaching session"
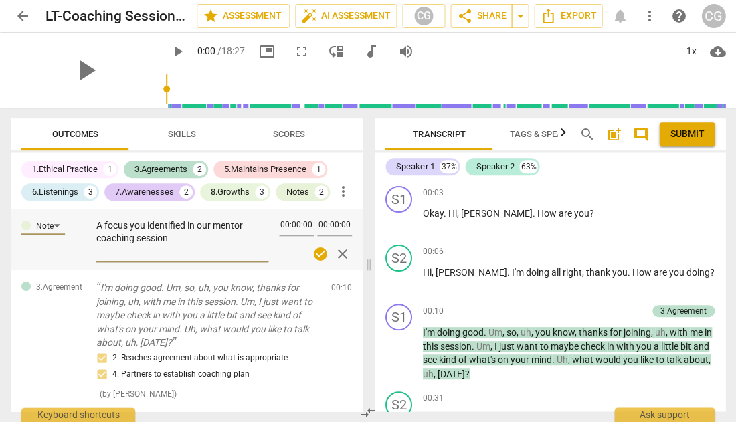
type textarea "A focus you identified in our mentor coaching session"
type textarea "A focus you identified in our mentor coaching session,"
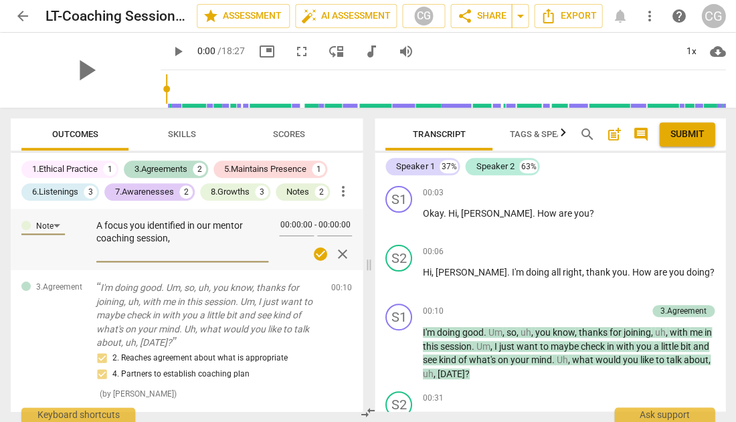
type textarea "A focus you identified in our mentor coaching session,"
type textarea "A focus you identified in our mentor coaching session, i"
type textarea "A focus you identified in our mentor coaching session, is"
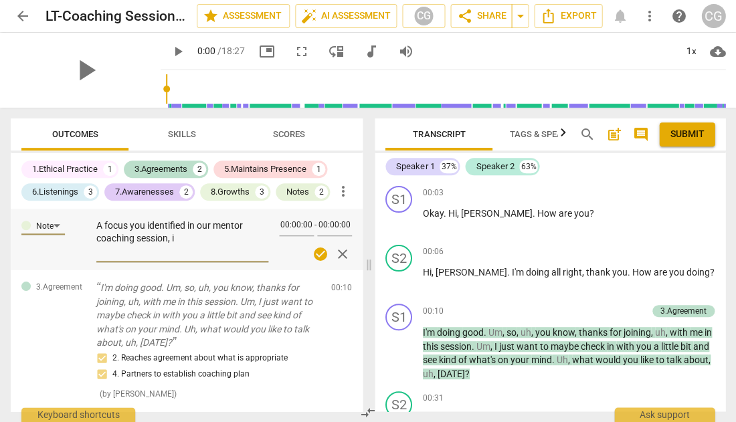
type textarea "A focus you identified in our mentor coaching session, is"
type textarea "A focus you identified in our mentor coaching session, is t"
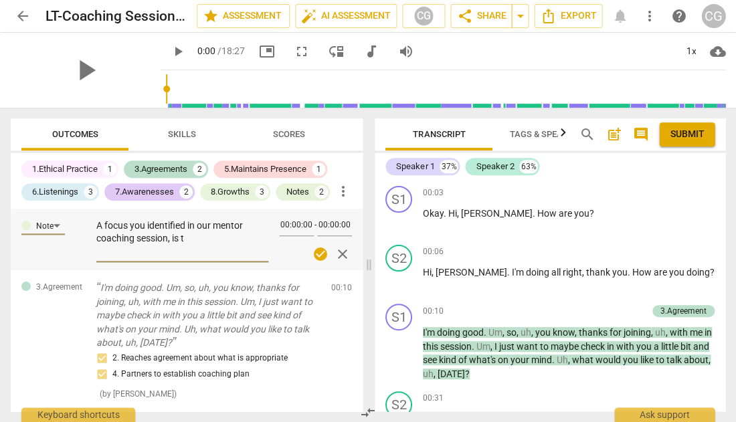
type textarea "A focus you identified in our mentor coaching session, is to"
type textarea "A focus you identified in our mentor coaching session, is to h"
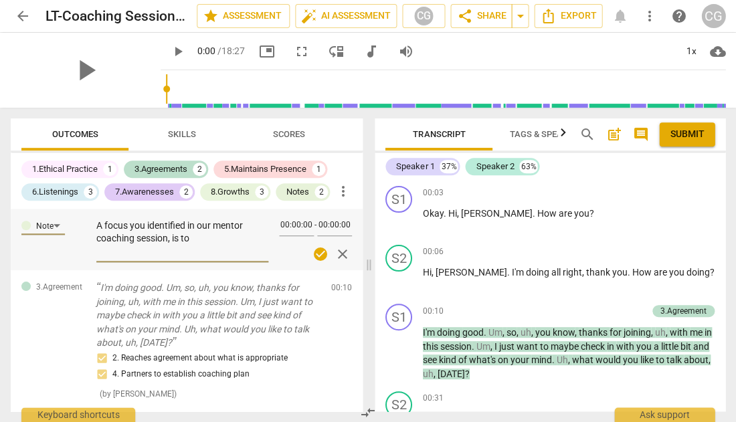
type textarea "A focus you identified in our mentor coaching session, is to h"
type textarea "A focus you identified in our mentor coaching session, is to ha"
type textarea "A focus you identified in our mentor coaching session, is to hav"
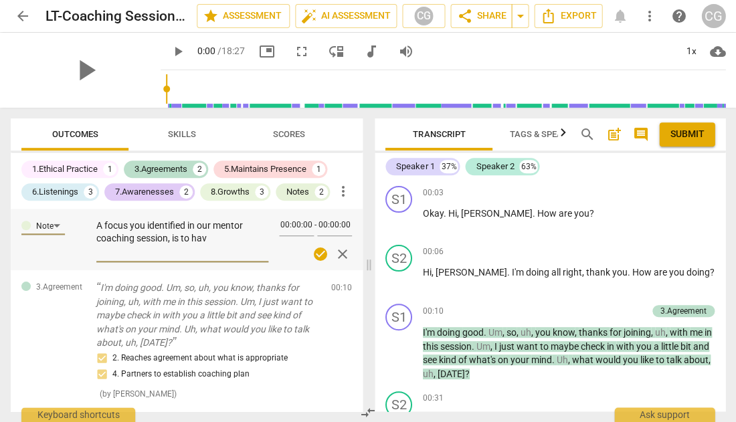
type textarea "A focus you identified in our mentor coaching session, is to have"
type textarea "A focus you identified in our mentor coaching session, is to have c"
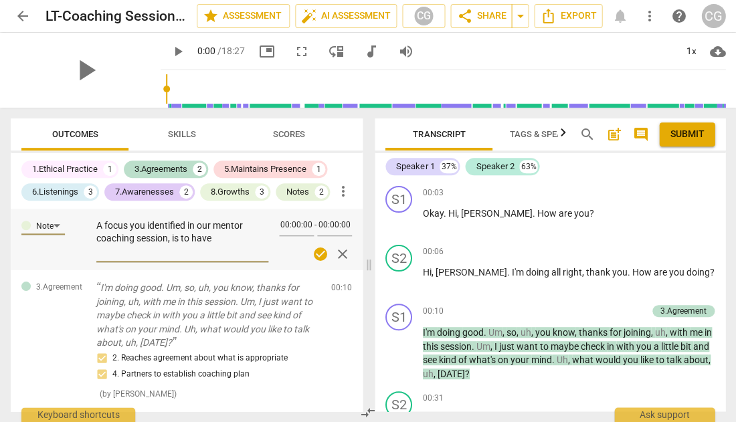
type textarea "A focus you identified in our mentor coaching session, is to have c"
type textarea "A focus you identified in our mentor coaching session, is to have cr"
type textarea "A focus you identified in our mentor coaching session, is to have c"
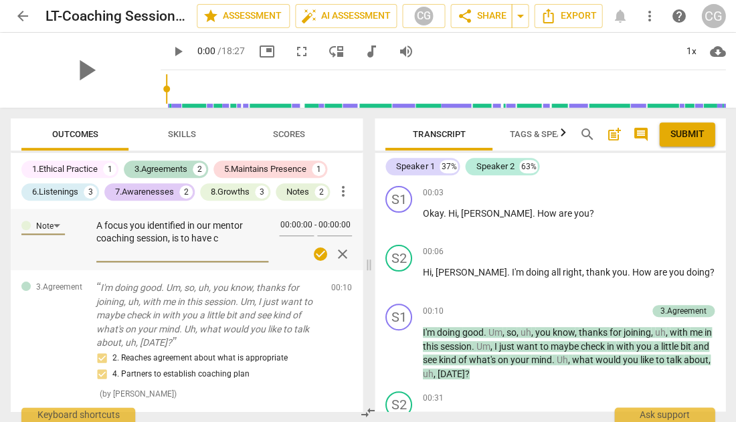
type textarea "A focus you identified in our mentor coaching session, is to have cl"
type textarea "A focus you identified in our mentor coaching session, is to have cla"
type textarea "A focus you identified in our mentor coaching session, is to have clar"
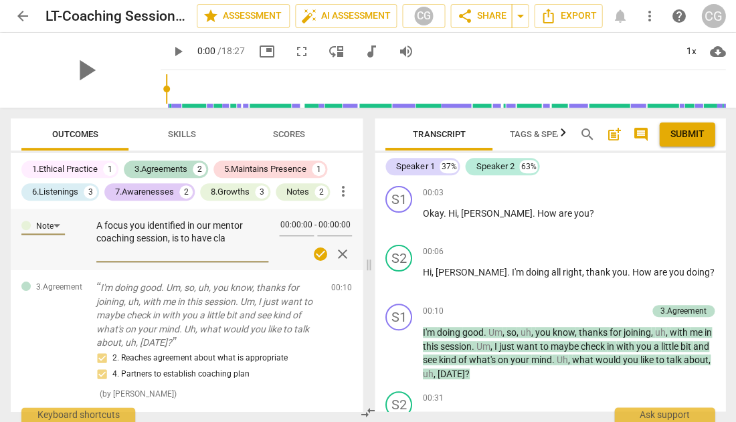
type textarea "A focus you identified in our mentor coaching session, is to have clar"
type textarea "A focus you identified in our mentor coaching session, is to have clari"
type textarea "A focus you identified in our mentor coaching session, is to have clarit"
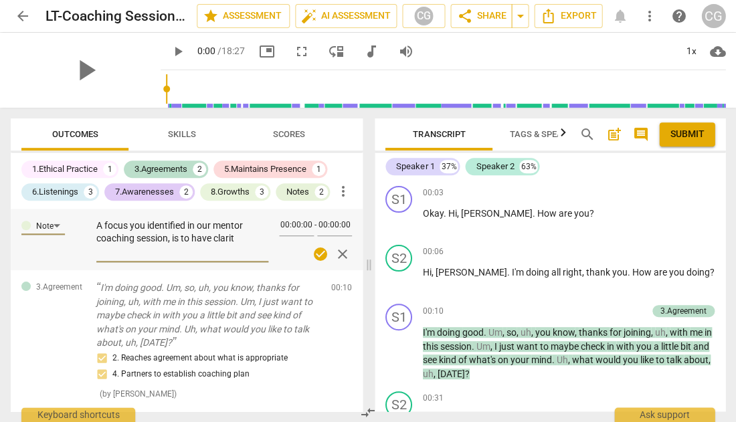
type textarea "A focus you identified in our mentor coaching session, is to have clarity"
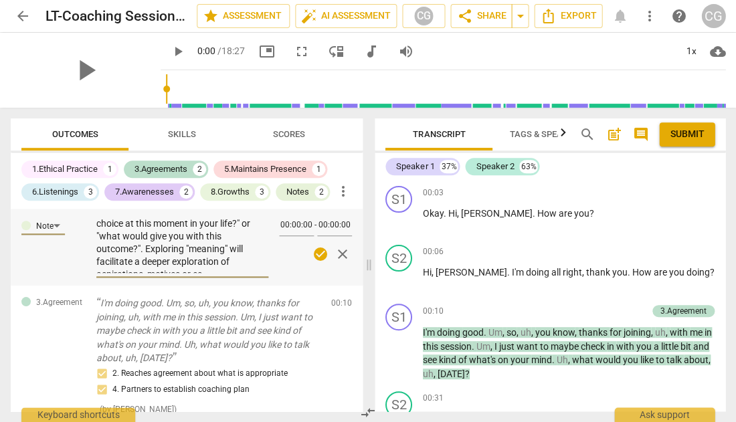
scroll to position [167, 0]
click at [312, 254] on span "check_circle" at bounding box center [320, 254] width 16 height 16
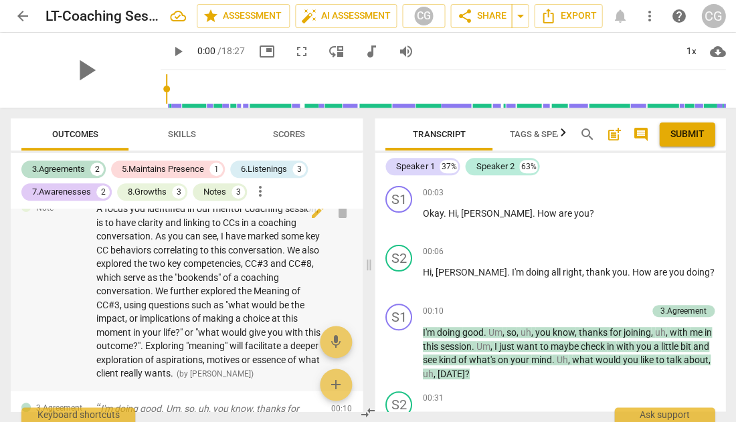
scroll to position [0, 0]
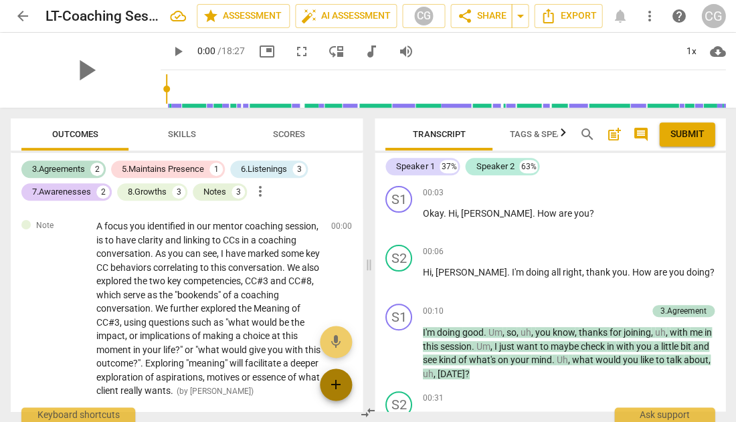
click at [329, 383] on span "add" at bounding box center [336, 385] width 16 height 16
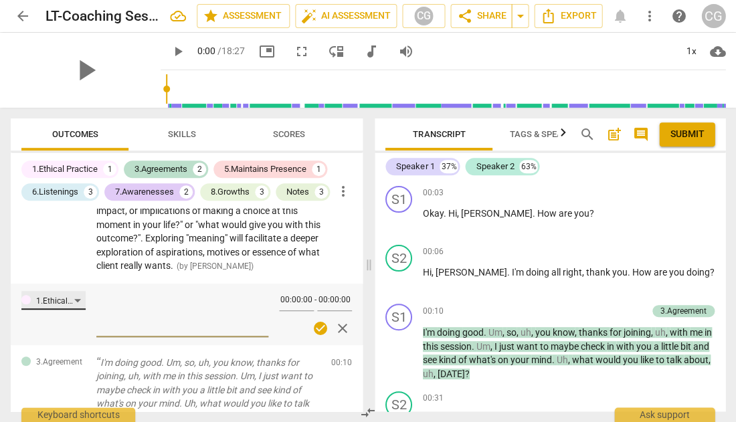
click at [80, 309] on div "1.Ethical Practice" at bounding box center [53, 300] width 64 height 19
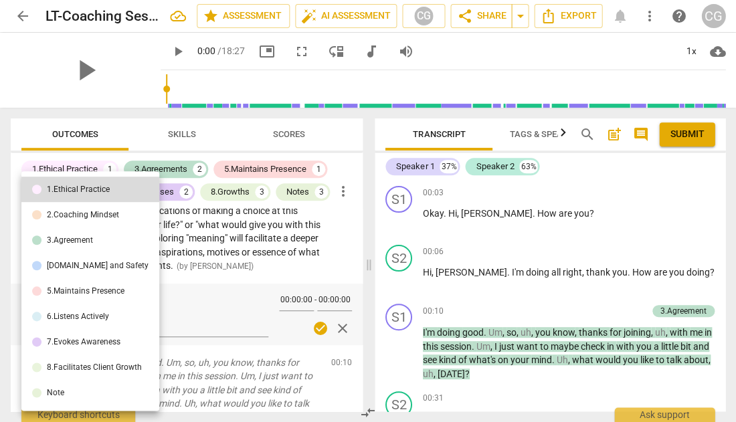
click at [76, 389] on li "Note" at bounding box center [90, 392] width 138 height 25
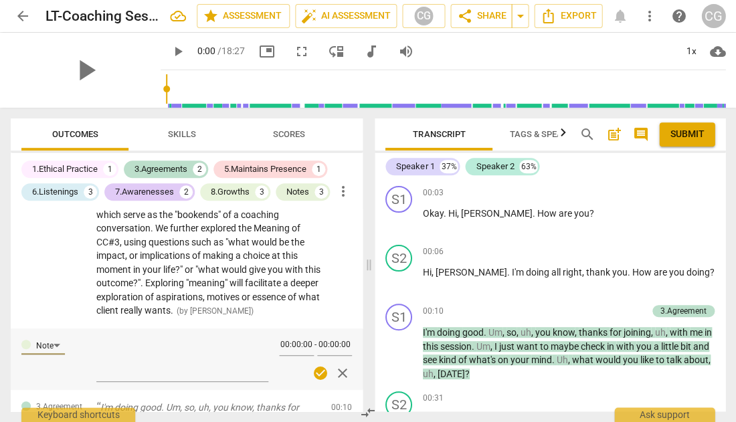
scroll to position [98, 0]
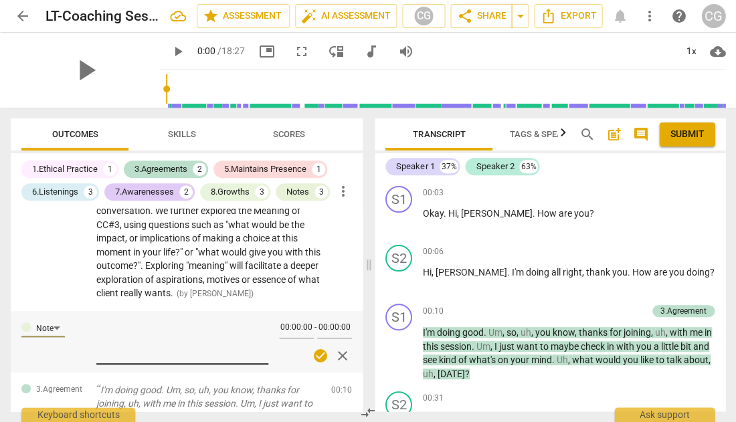
click at [119, 336] on textarea at bounding box center [182, 341] width 172 height 38
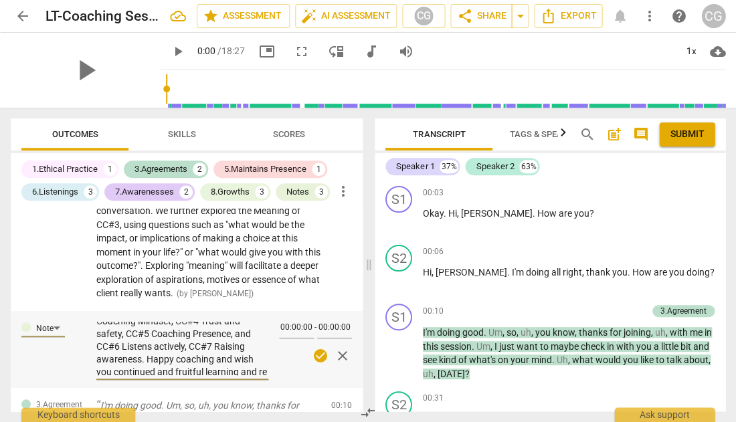
scroll to position [44, 0]
click at [316, 364] on span "check_circle" at bounding box center [320, 356] width 16 height 16
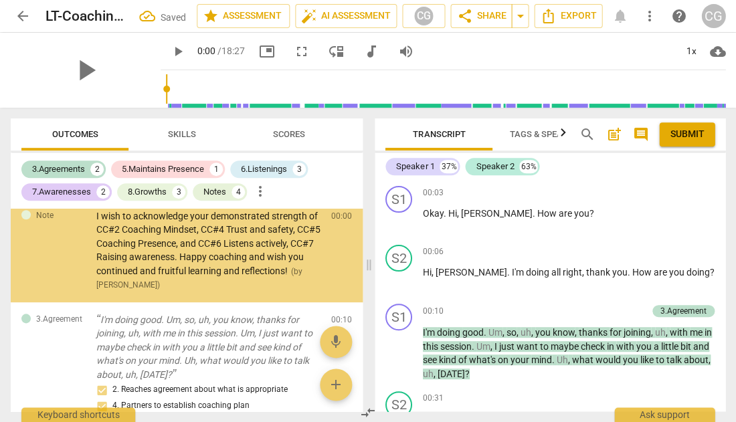
scroll to position [236, 0]
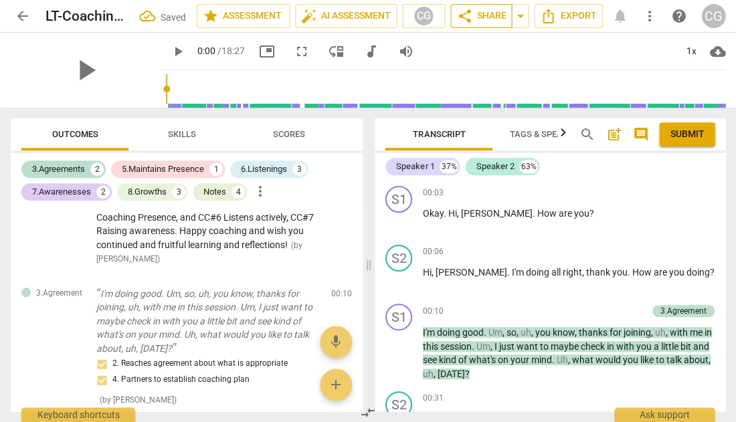
click at [482, 17] on span "share Share" at bounding box center [481, 16] width 50 height 16
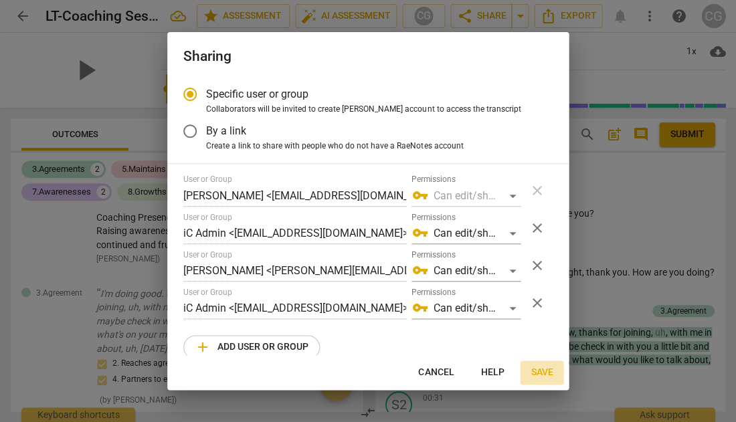
click at [541, 374] on span "Save" at bounding box center [542, 372] width 22 height 13
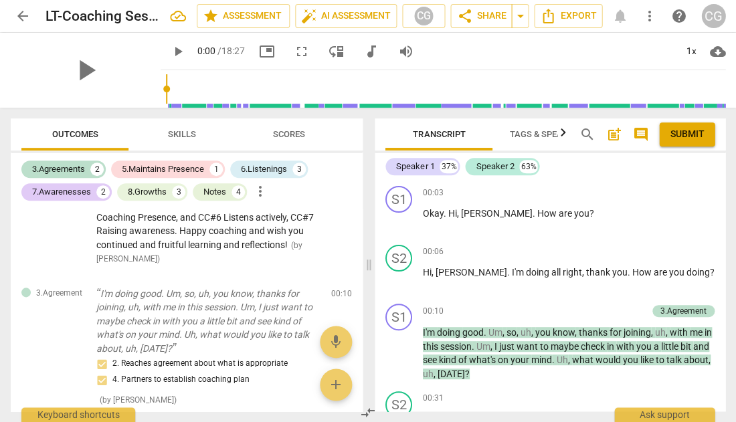
scroll to position [0, 0]
click at [492, 15] on span "share Share" at bounding box center [481, 16] width 50 height 16
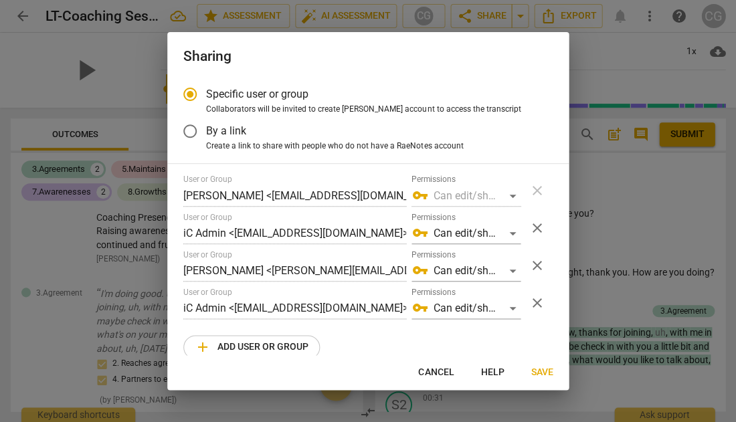
click at [539, 372] on span "Save" at bounding box center [542, 372] width 22 height 13
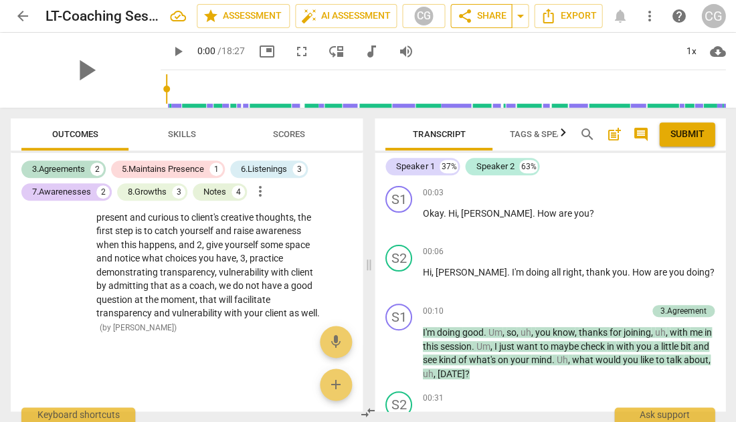
scroll to position [1980, 0]
